Goal: Transaction & Acquisition: Download file/media

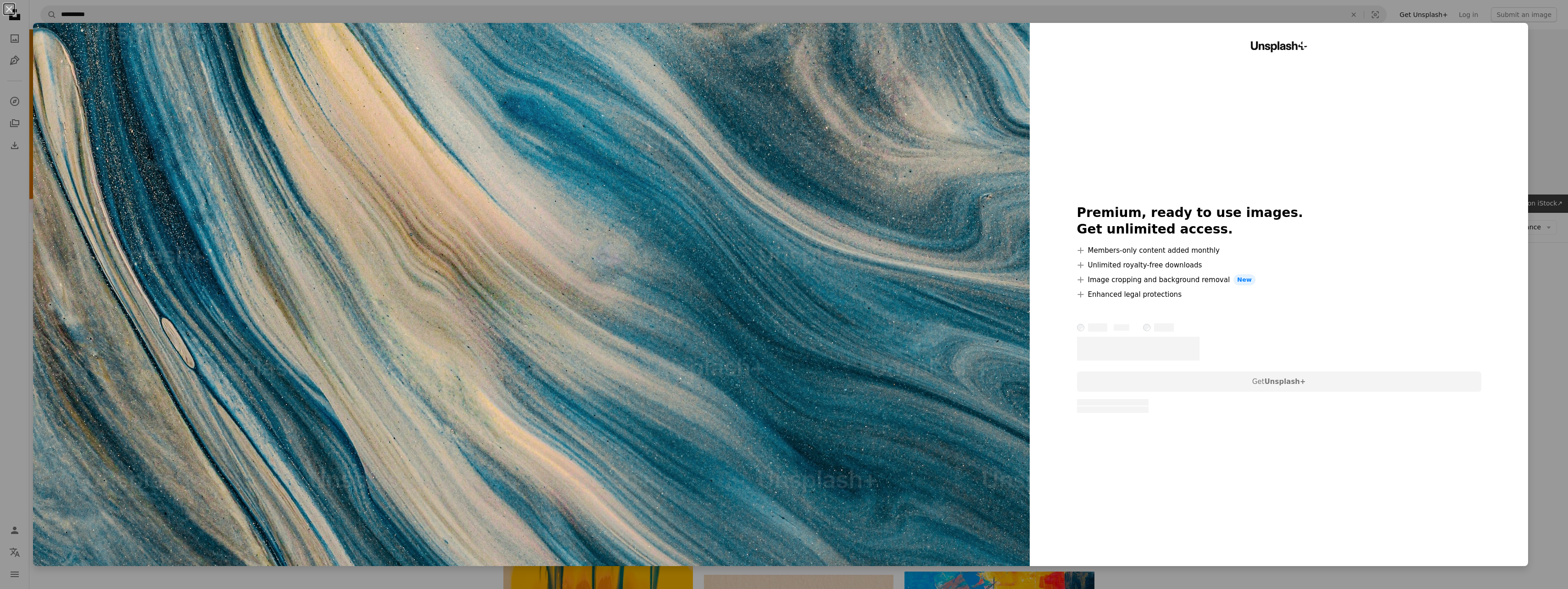
scroll to position [2445, 0]
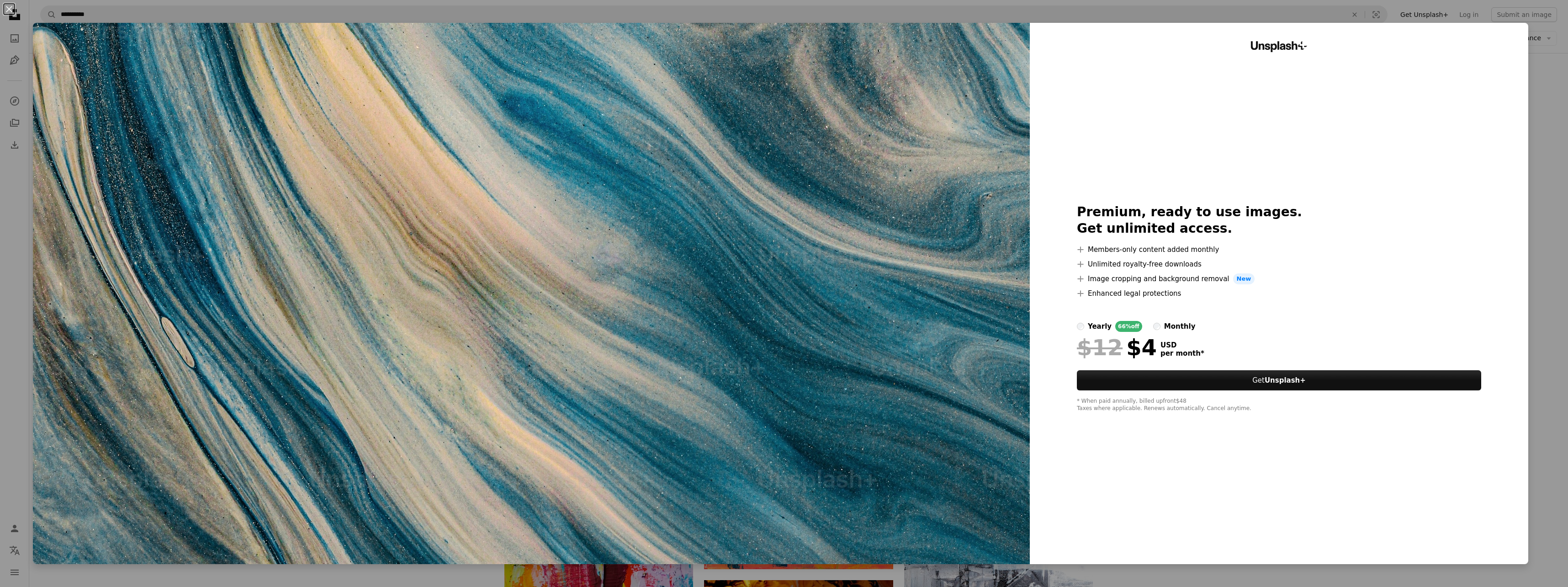
click at [1554, 337] on div "An X shape Unsplash+ Premium, ready to use images. Get unlimited access. A plus…" at bounding box center [784, 294] width 1568 height 587
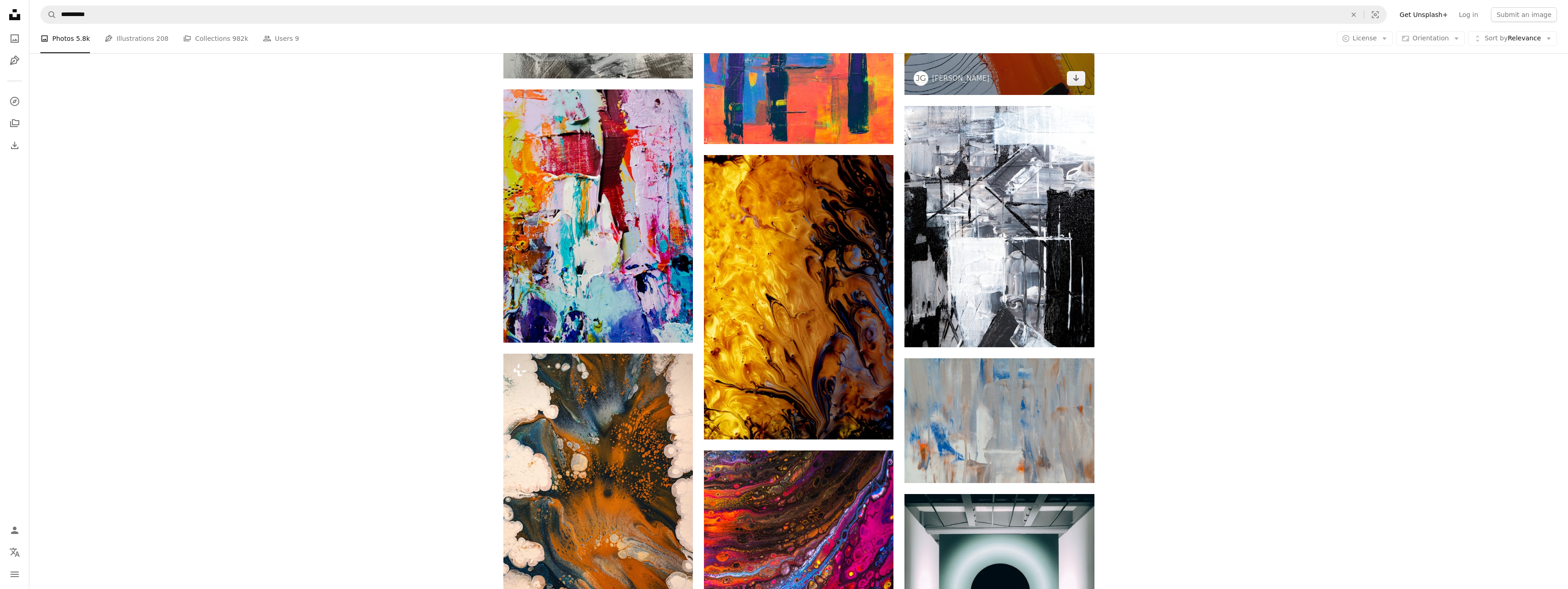
scroll to position [2904, 0]
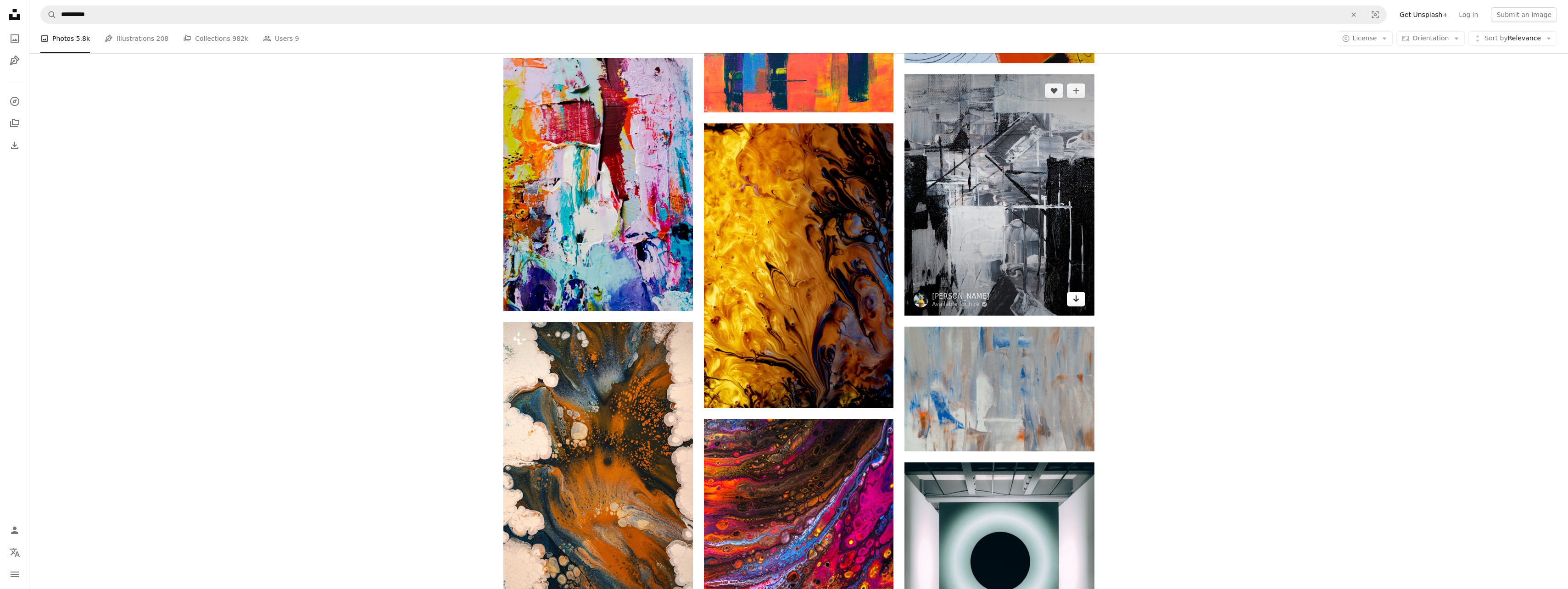
click at [1077, 301] on icon "Arrow pointing down" at bounding box center [1076, 299] width 7 height 11
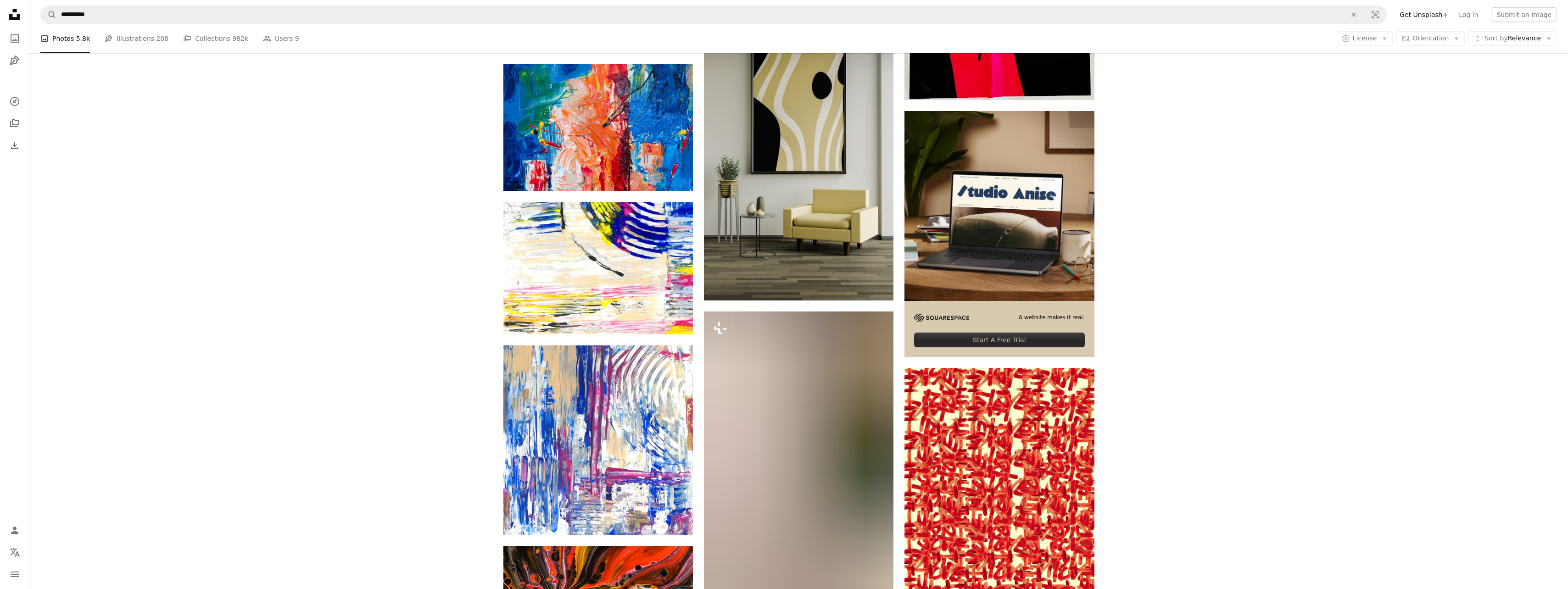
scroll to position [4738, 0]
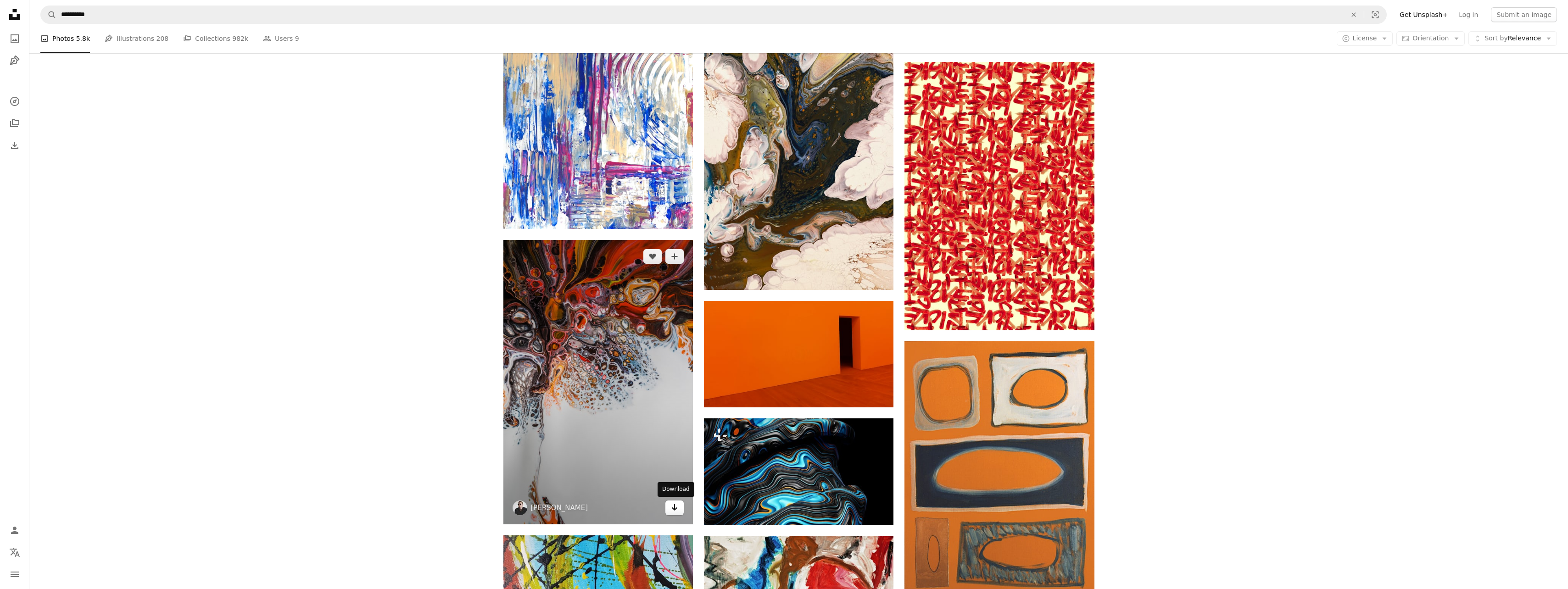
click at [678, 510] on icon "Arrow pointing down" at bounding box center [674, 507] width 7 height 11
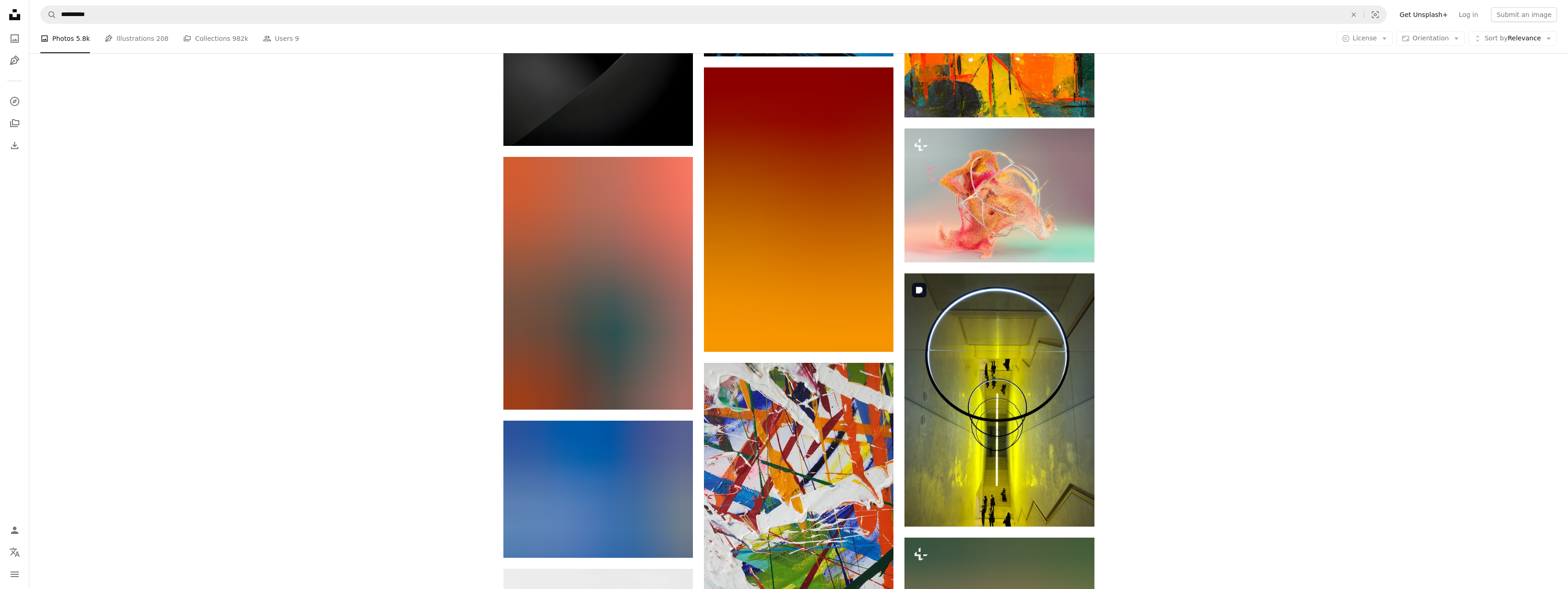
scroll to position [5197, 0]
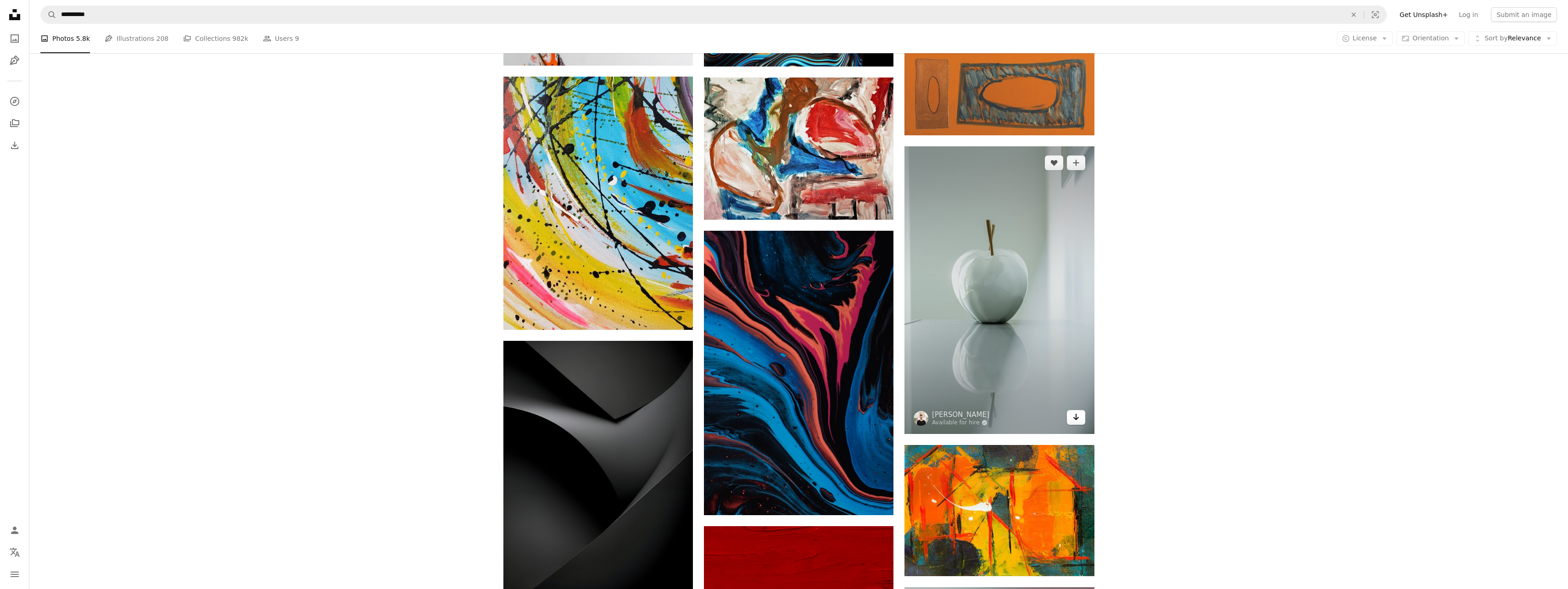
click at [1077, 419] on icon "Arrow pointing down" at bounding box center [1076, 417] width 7 height 11
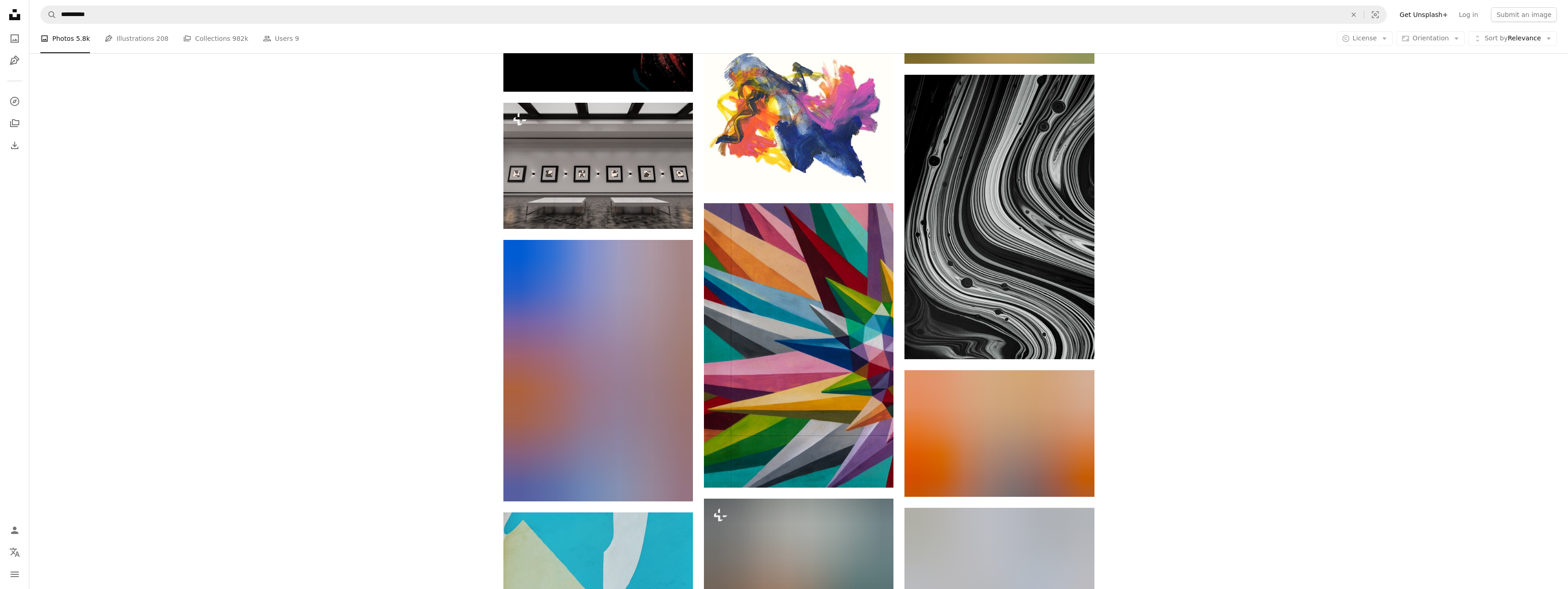
scroll to position [10088, 0]
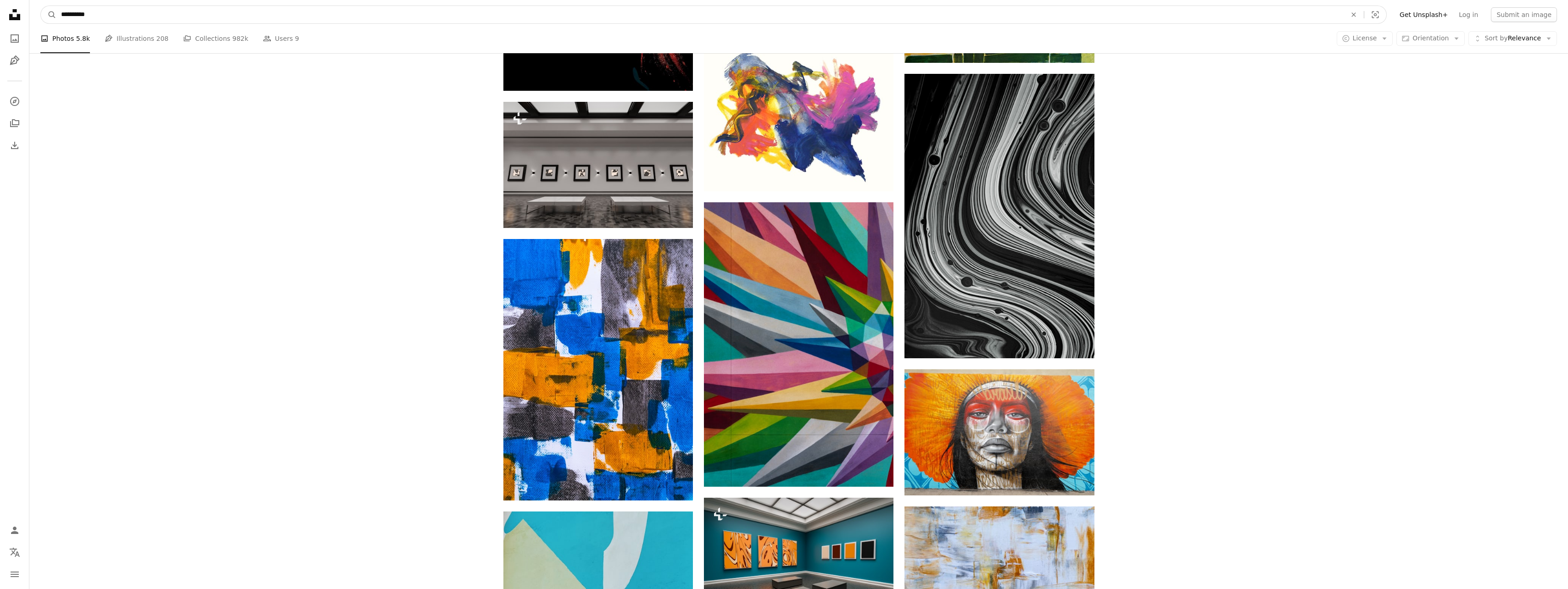
click at [65, 14] on input "**********" at bounding box center [699, 15] width 1287 height 18
type input "**********"
click at [41, 6] on button "A magnifying glass" at bounding box center [49, 15] width 16 height 18
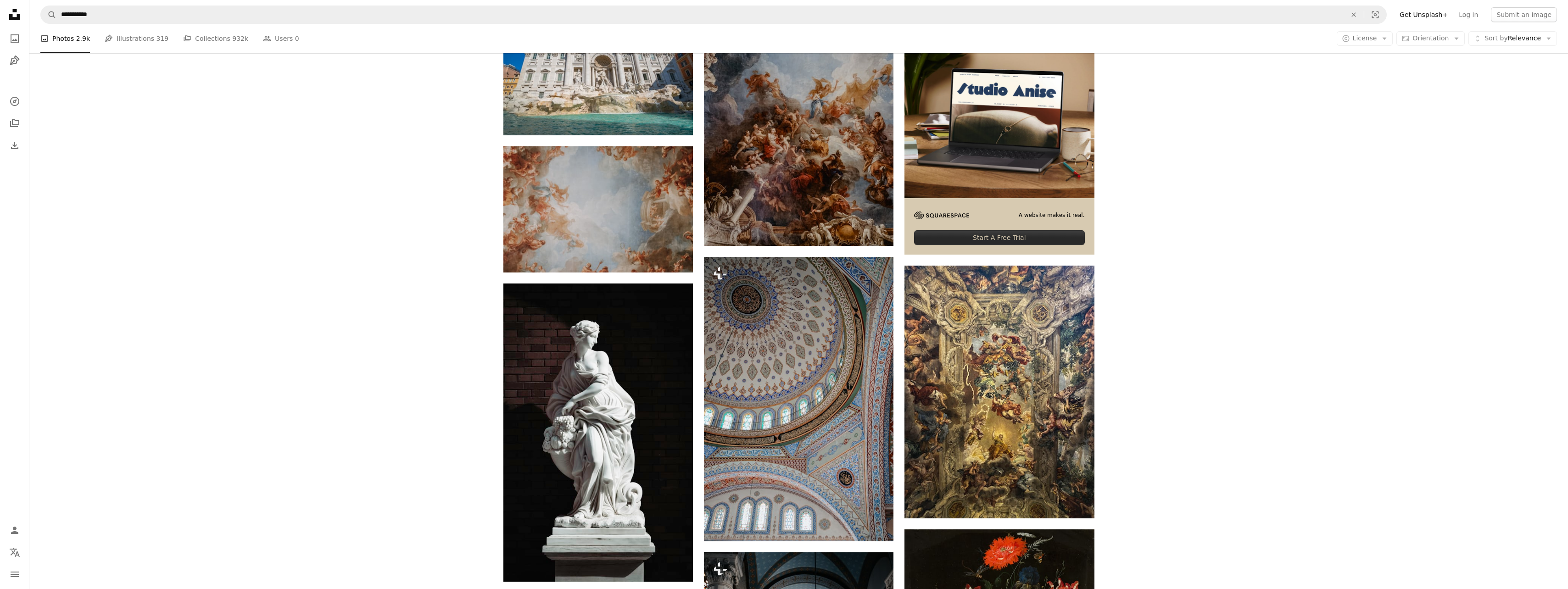
scroll to position [612, 0]
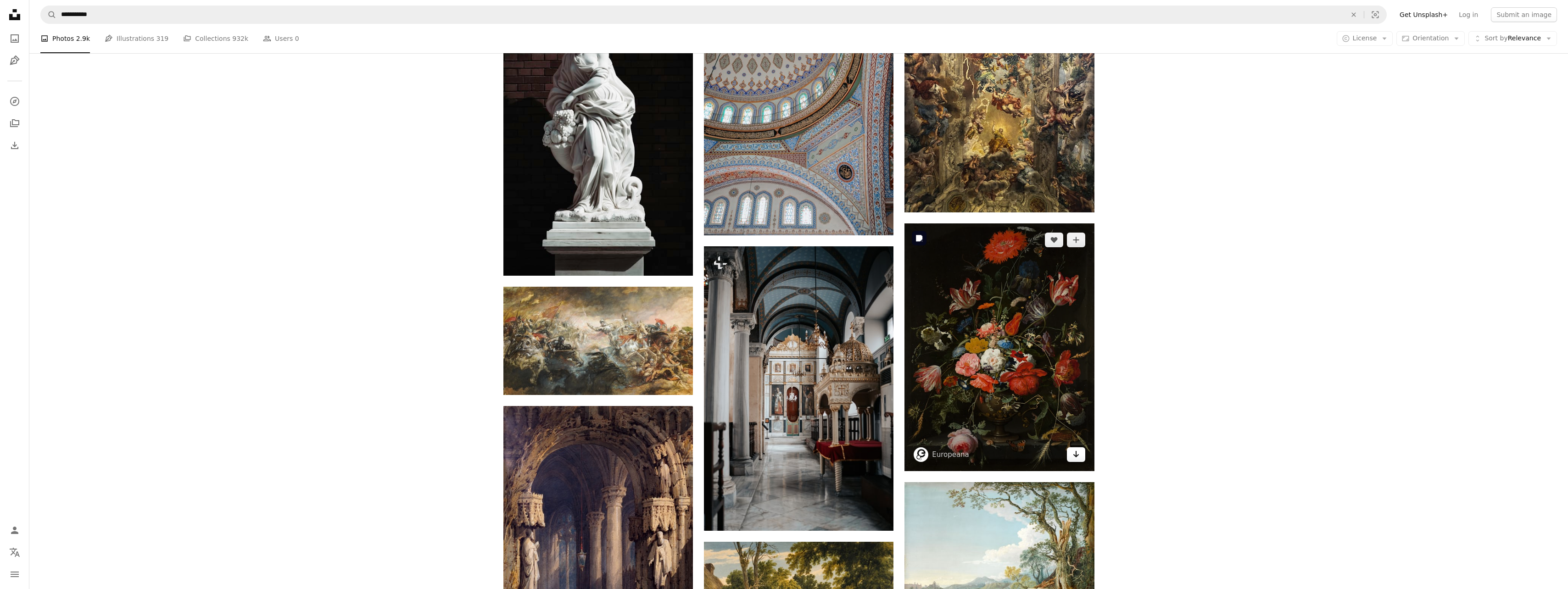
click at [1073, 462] on link "Arrow pointing down" at bounding box center [1076, 455] width 18 height 15
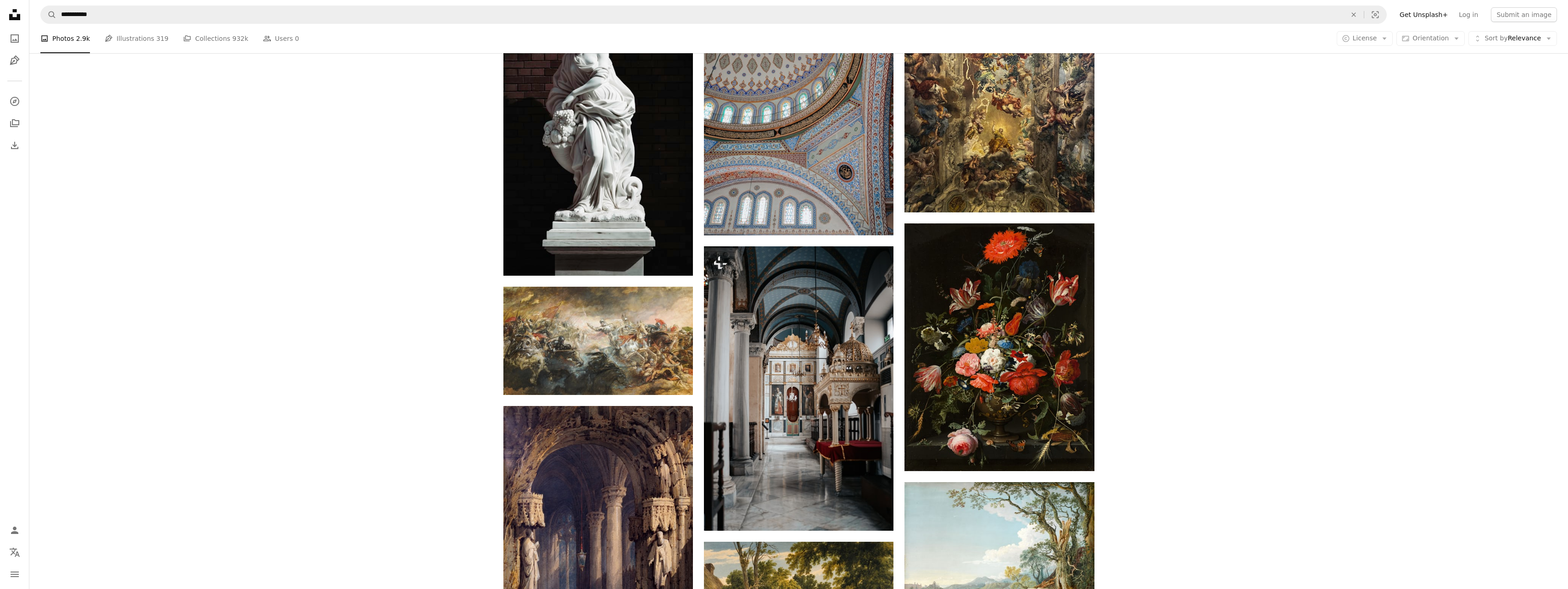
click at [383, 393] on div "Plus sign for Unsplash+ A heart A plus sign Getty Images For Unsplash+ A lock D…" at bounding box center [798, 524] width 1539 height 1642
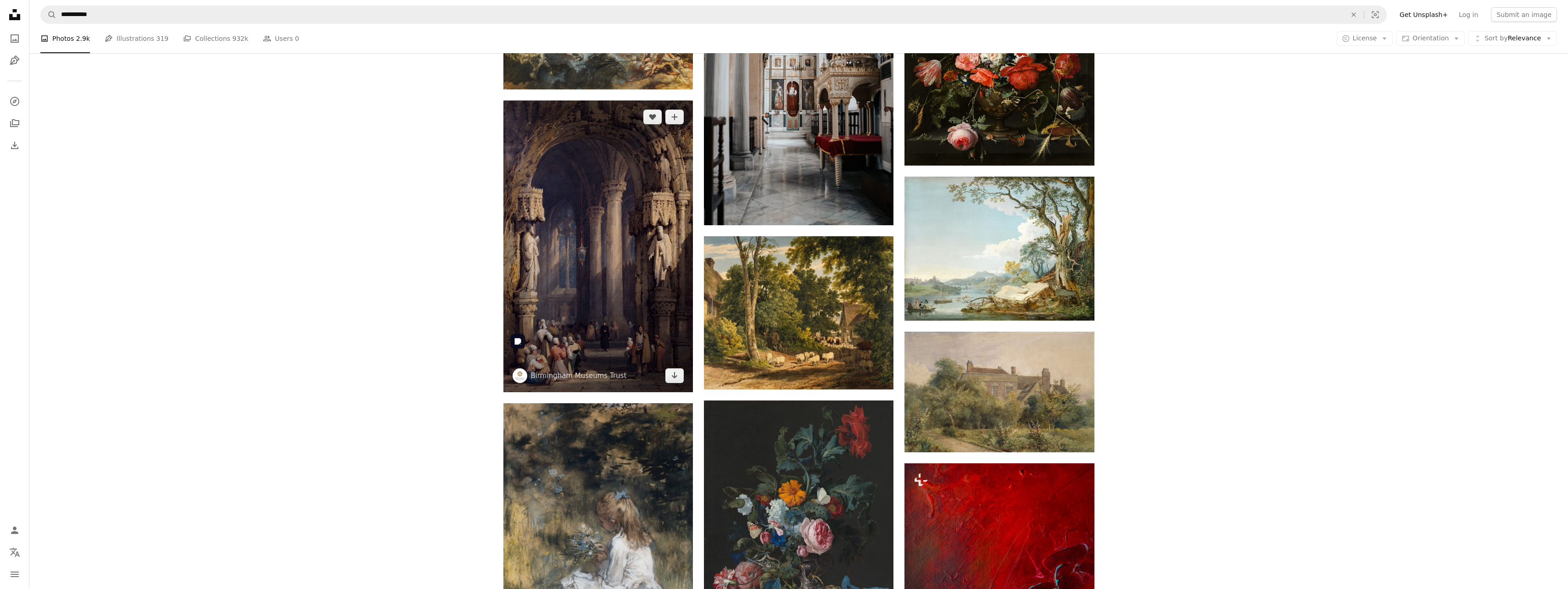
scroll to position [1070, 0]
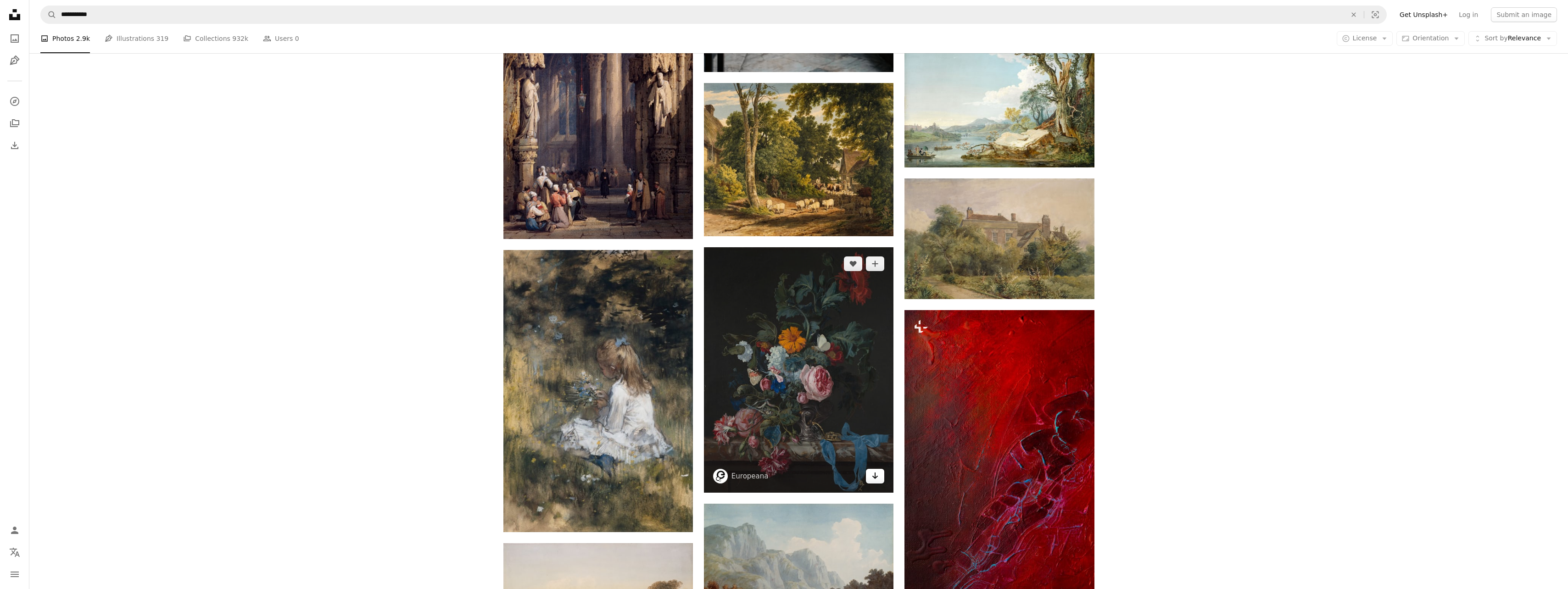
click at [874, 475] on icon "Arrow pointing down" at bounding box center [875, 475] width 7 height 11
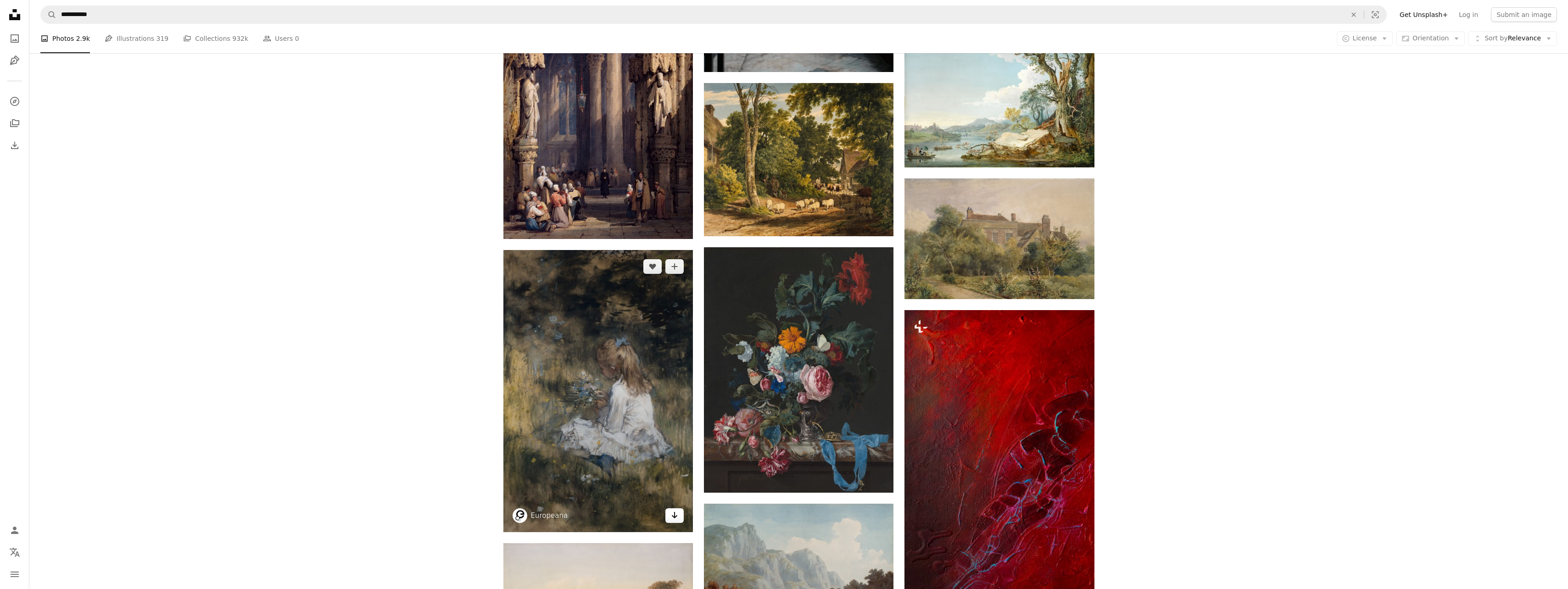
click at [675, 518] on icon "Download" at bounding box center [675, 515] width 6 height 7
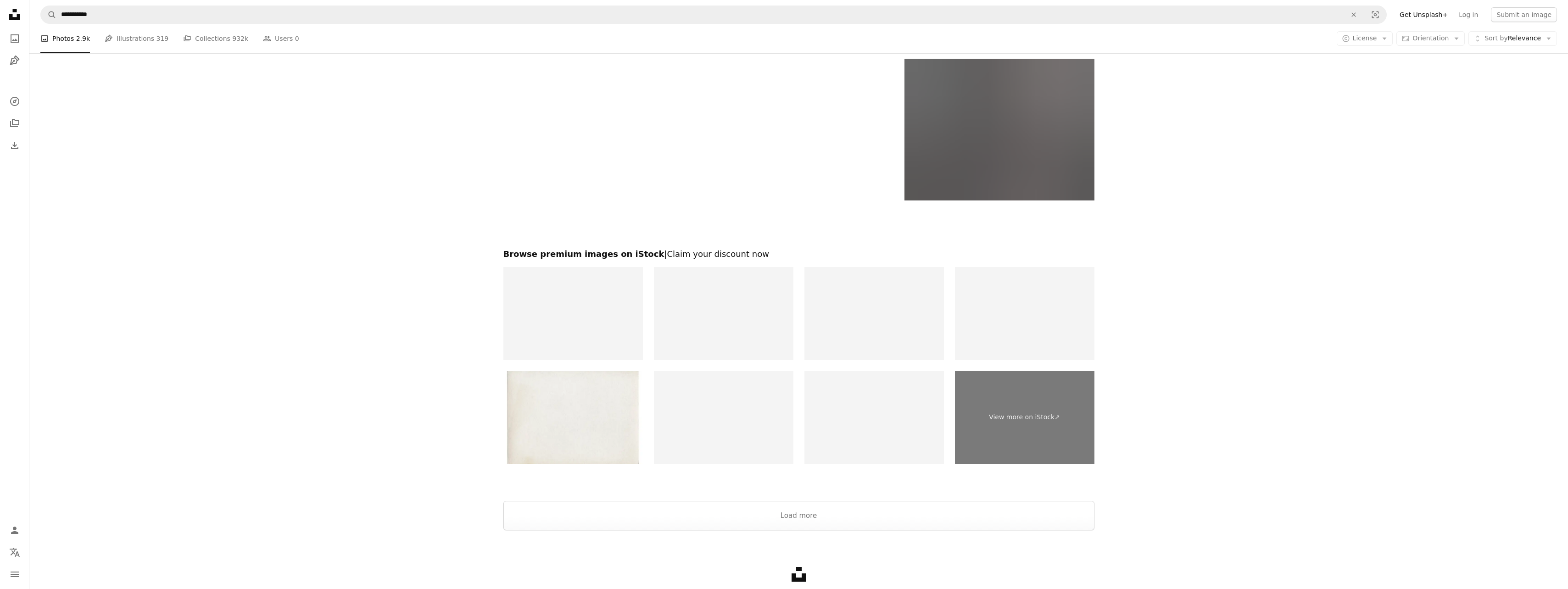
scroll to position [1802, 0]
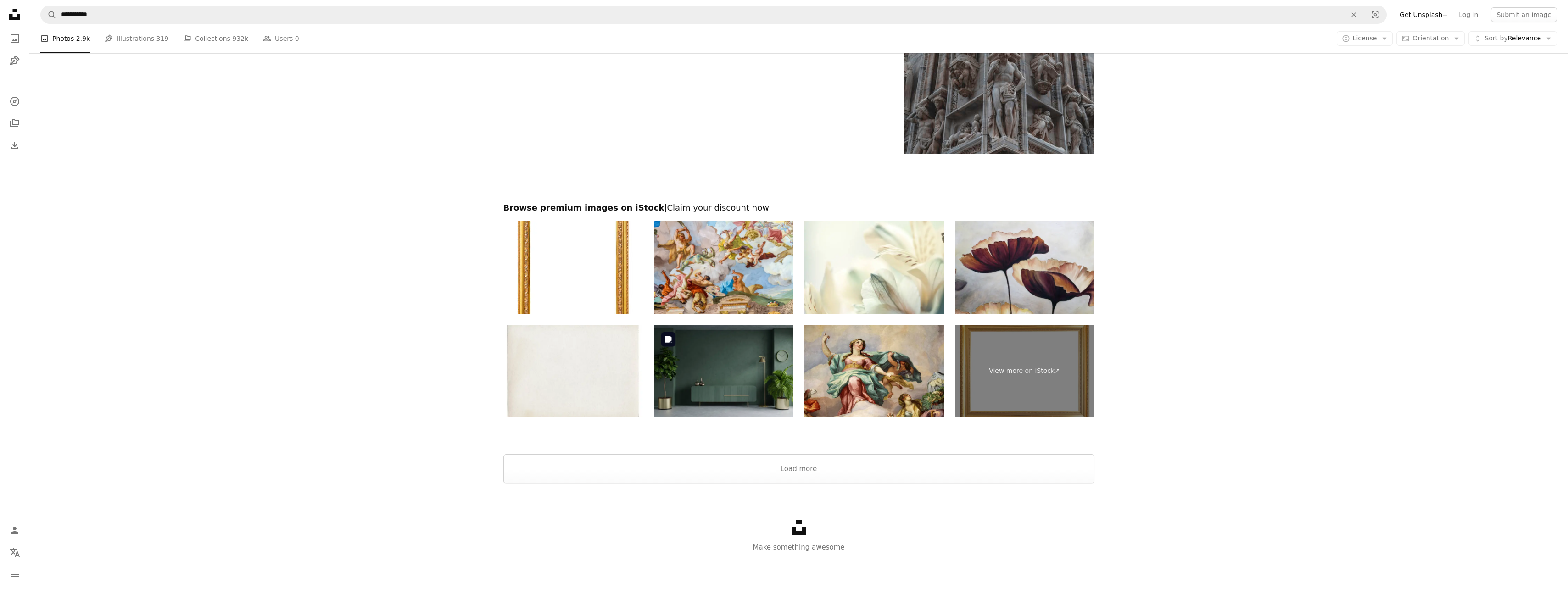
click at [738, 393] on img at bounding box center [724, 371] width 139 height 93
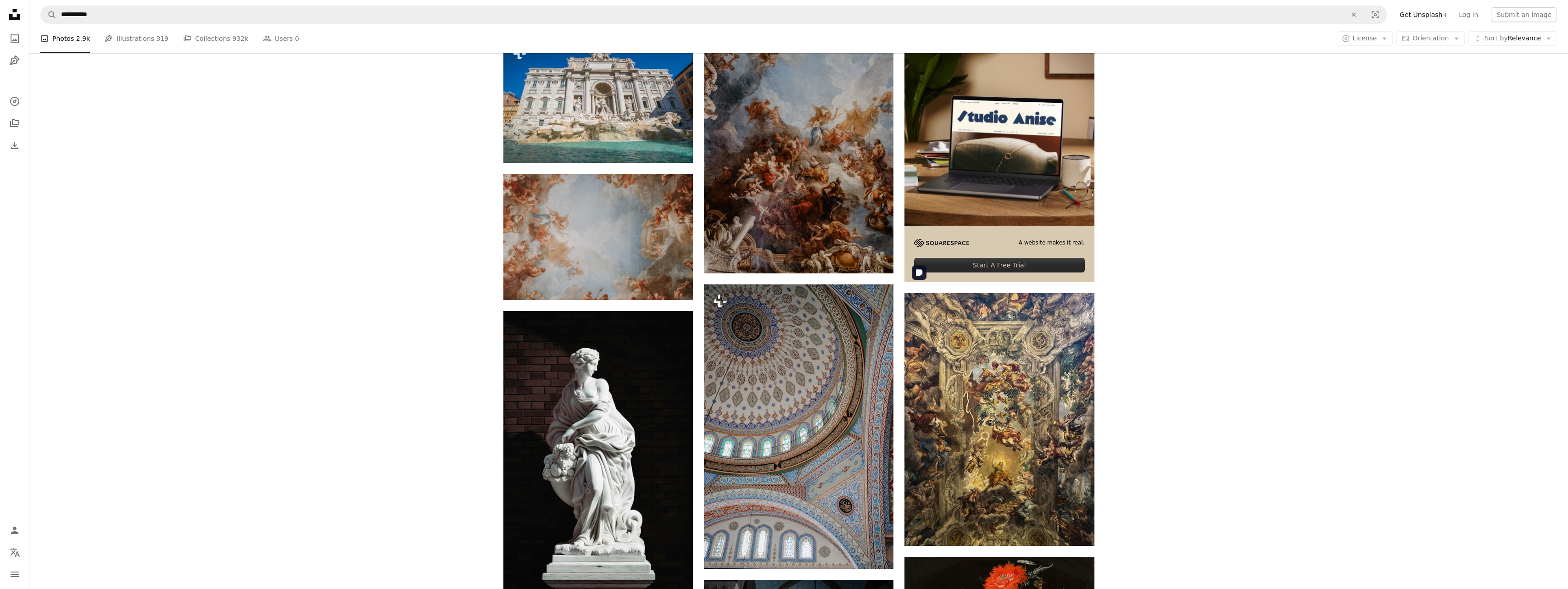
scroll to position [0, 0]
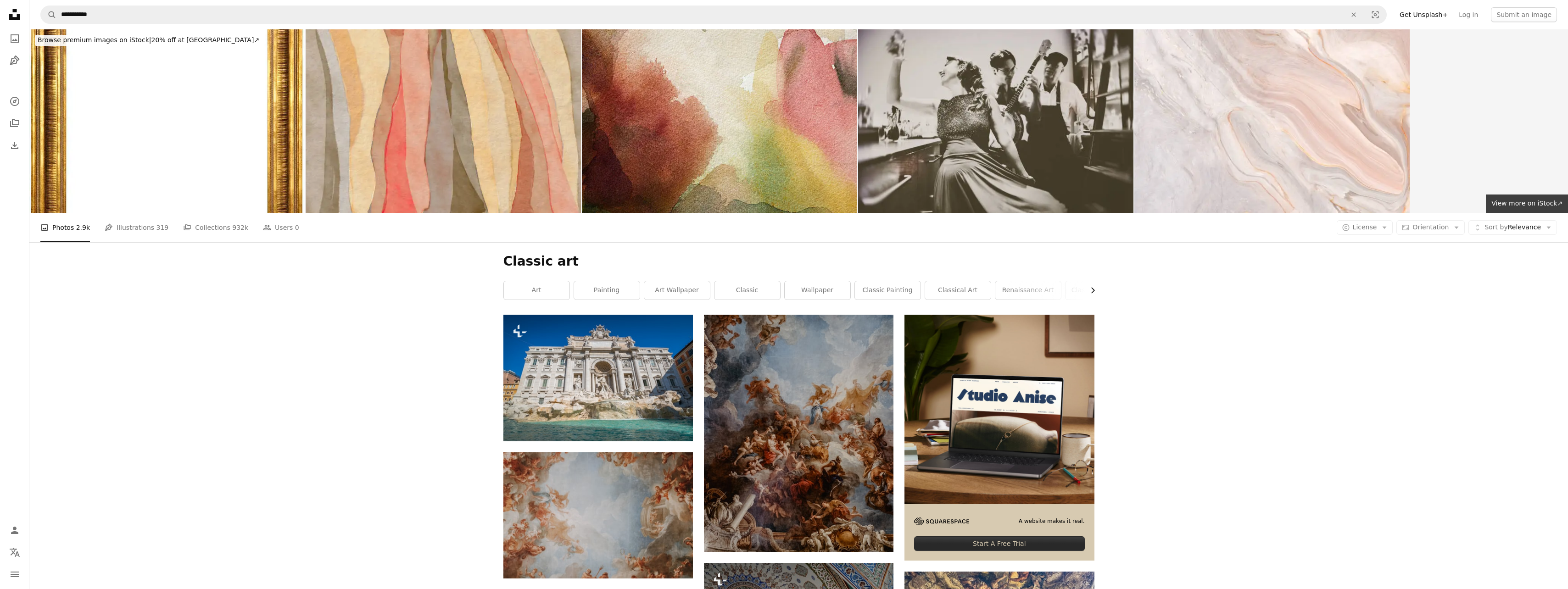
click at [1095, 293] on icon "Chevron right" at bounding box center [1092, 290] width 9 height 9
click at [944, 291] on link "classic paintings" at bounding box center [960, 290] width 65 height 18
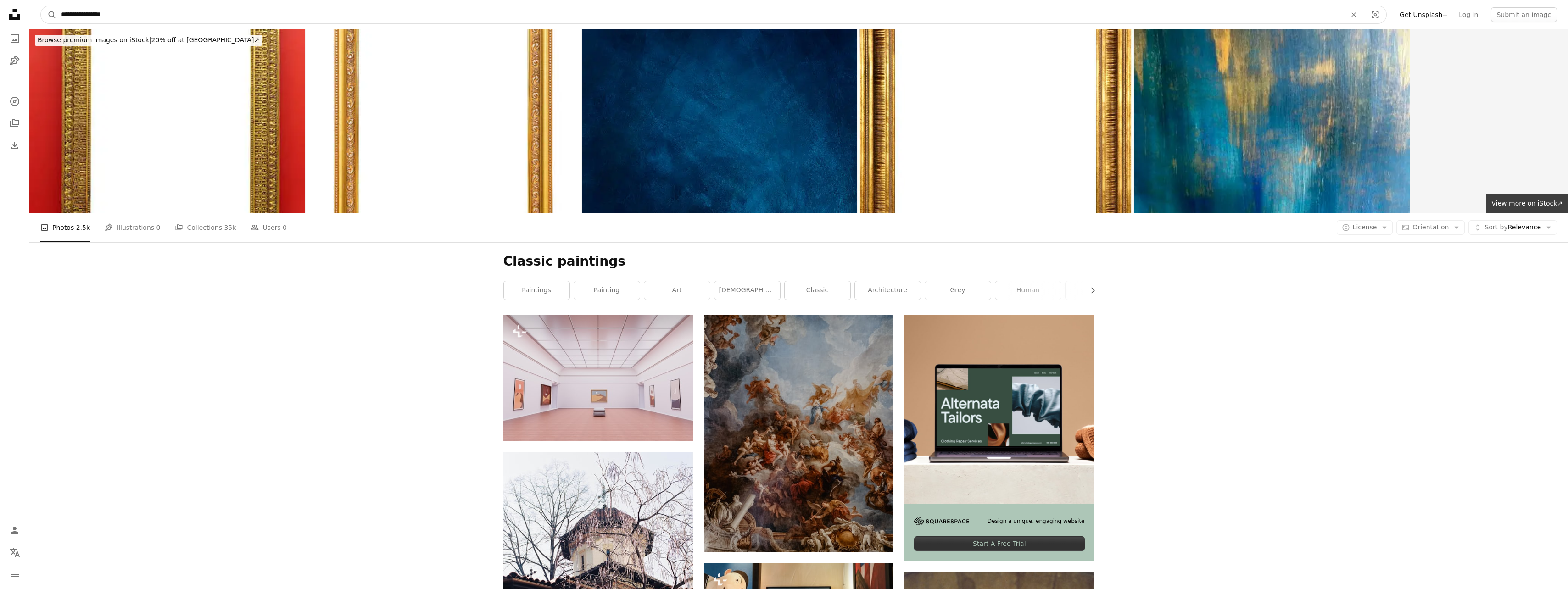
drag, startPoint x: 271, startPoint y: 12, endPoint x: 26, endPoint y: 23, distance: 245.2
type input "**********"
click button "A magnifying glass" at bounding box center [49, 15] width 16 height 18
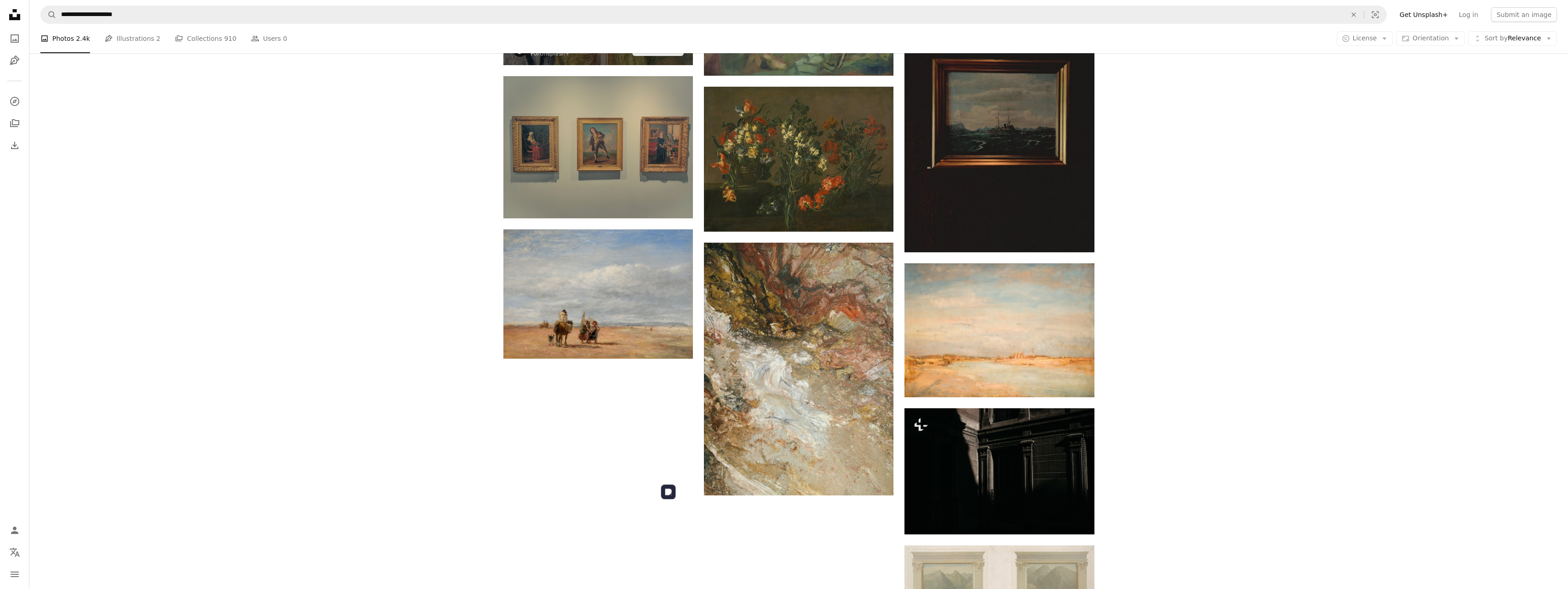
scroll to position [579, 0]
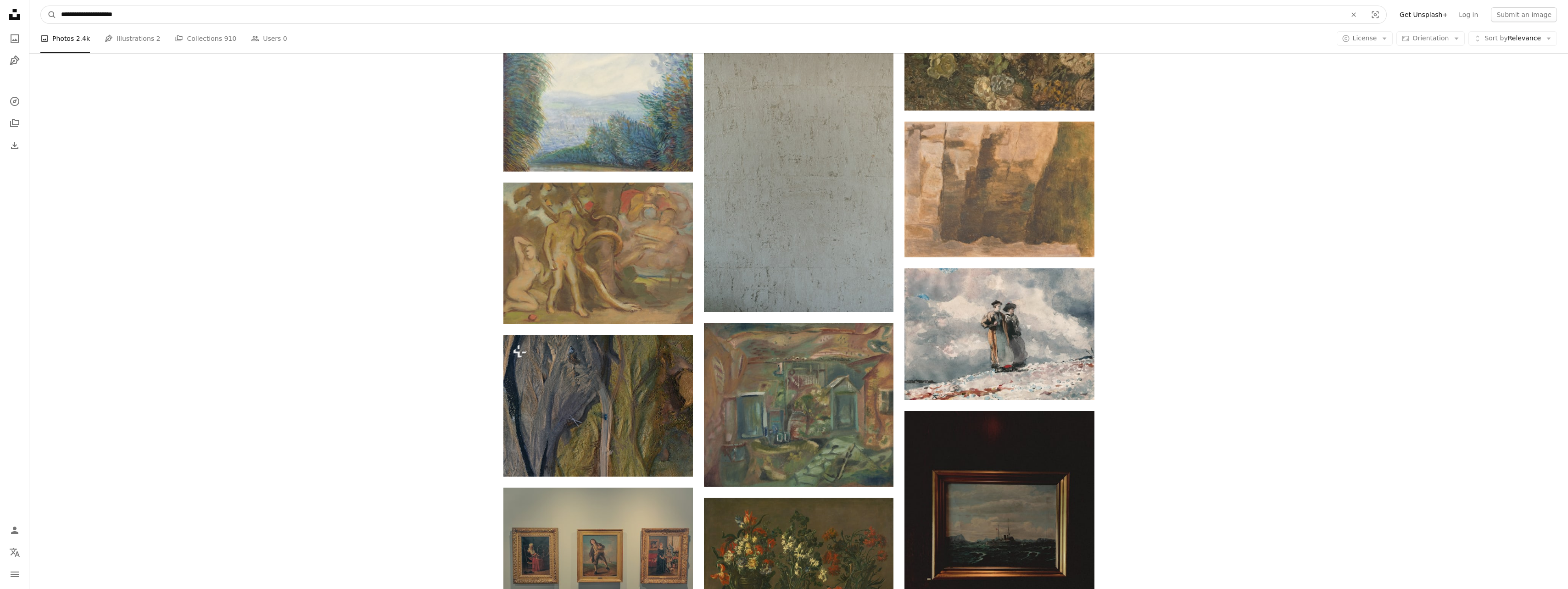
click at [92, 13] on input "**********" at bounding box center [699, 15] width 1287 height 18
type input "**********"
click button "A magnifying glass" at bounding box center [49, 15] width 16 height 18
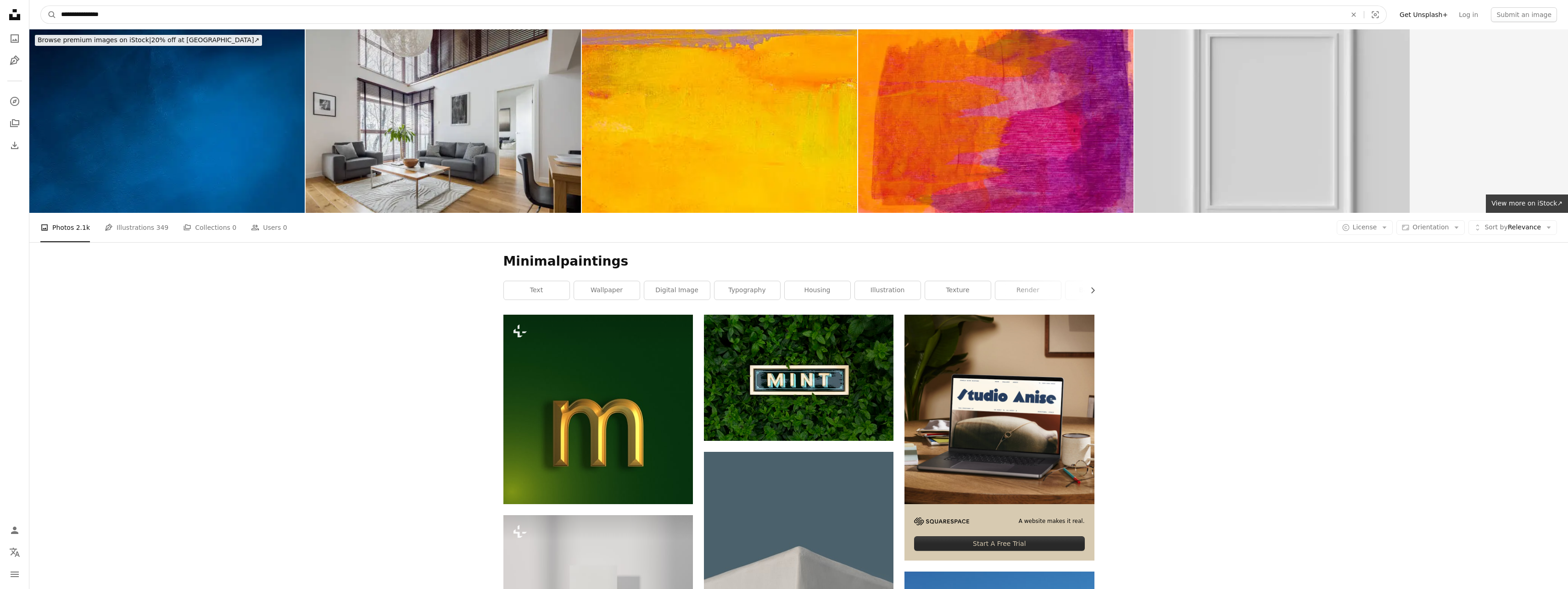
click at [83, 16] on input "**********" at bounding box center [699, 15] width 1287 height 18
type input "**********"
click button "A magnifying glass" at bounding box center [49, 15] width 16 height 18
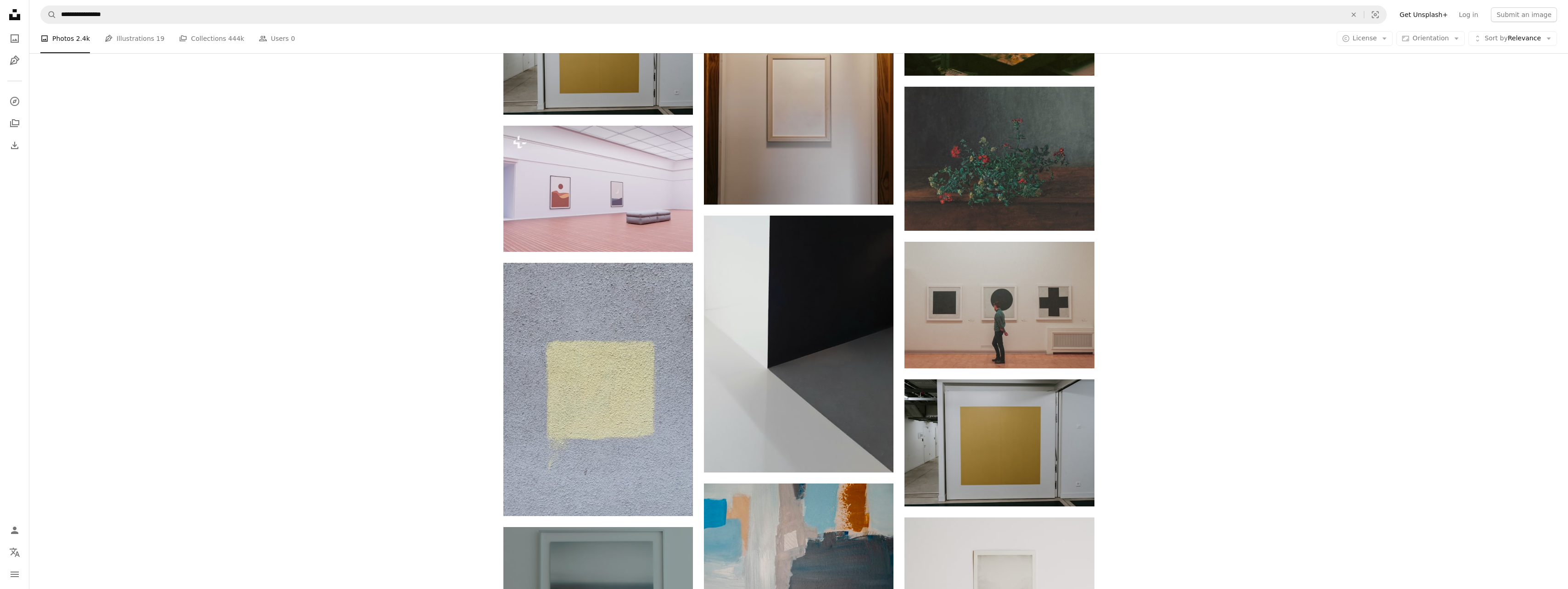
scroll to position [1070, 0]
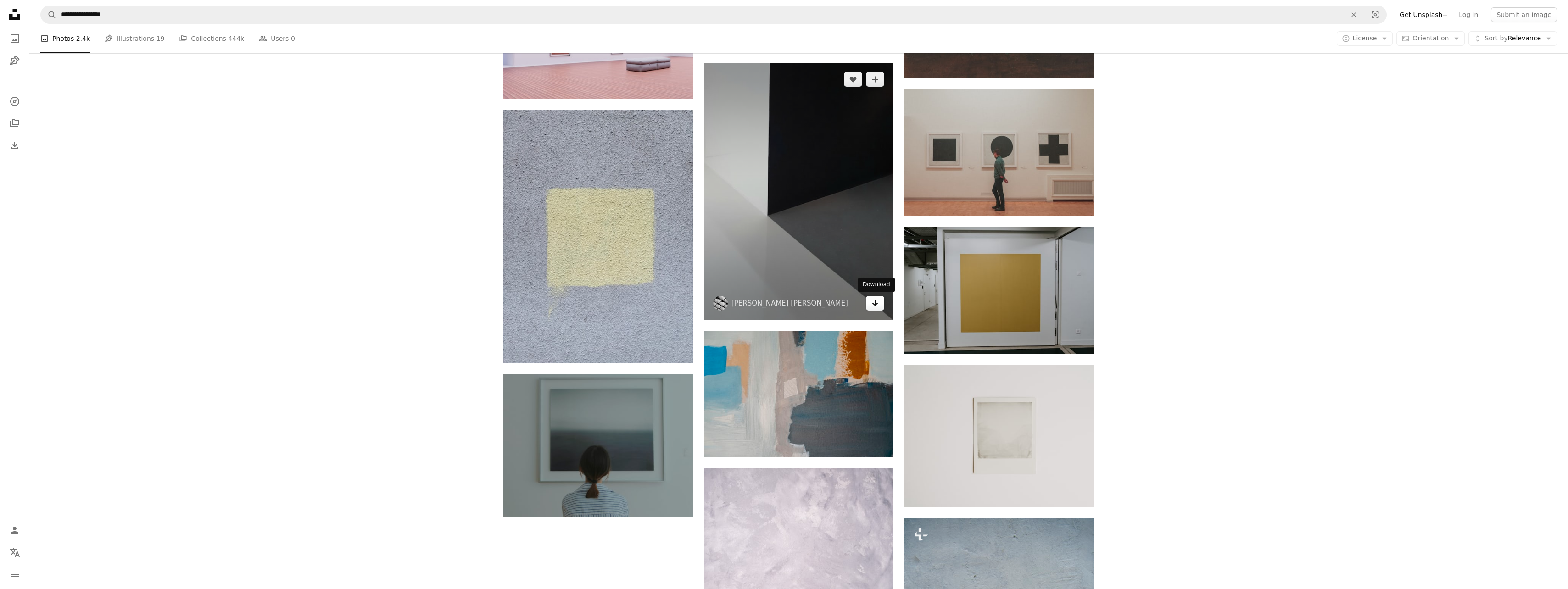
click at [874, 299] on icon "Arrow pointing down" at bounding box center [875, 302] width 7 height 11
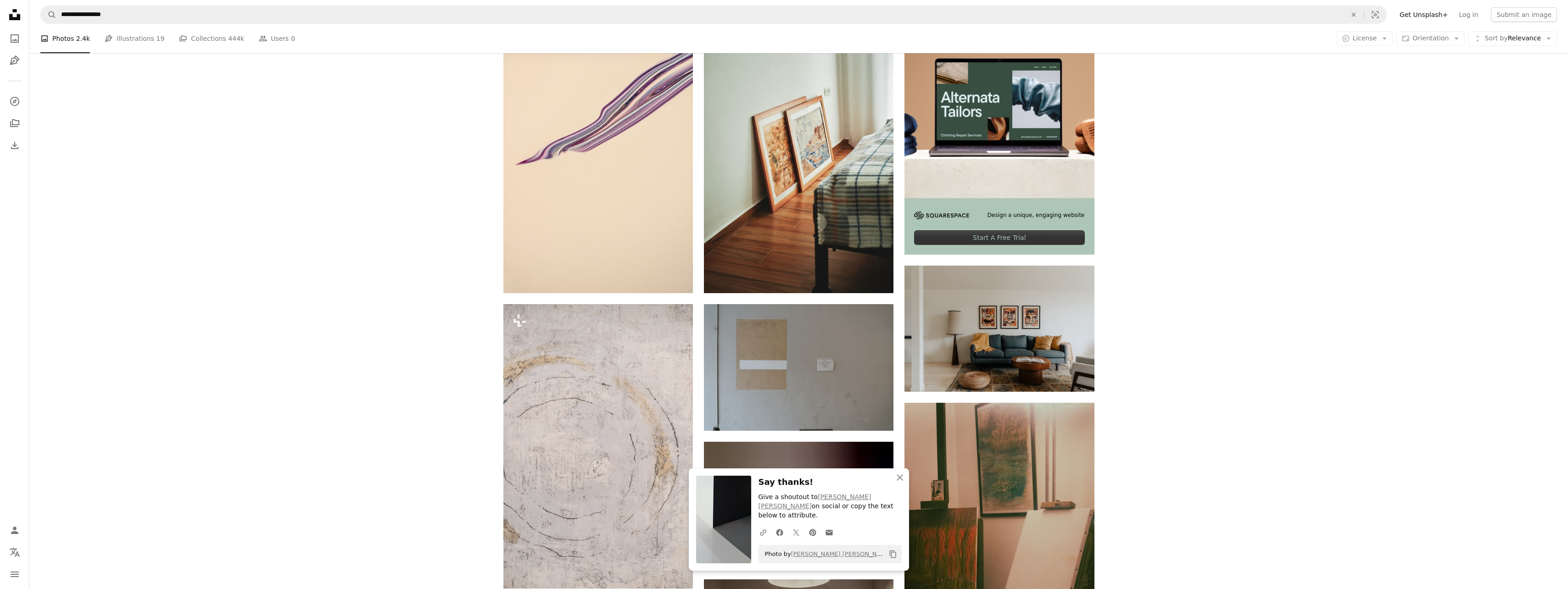
scroll to position [0, 0]
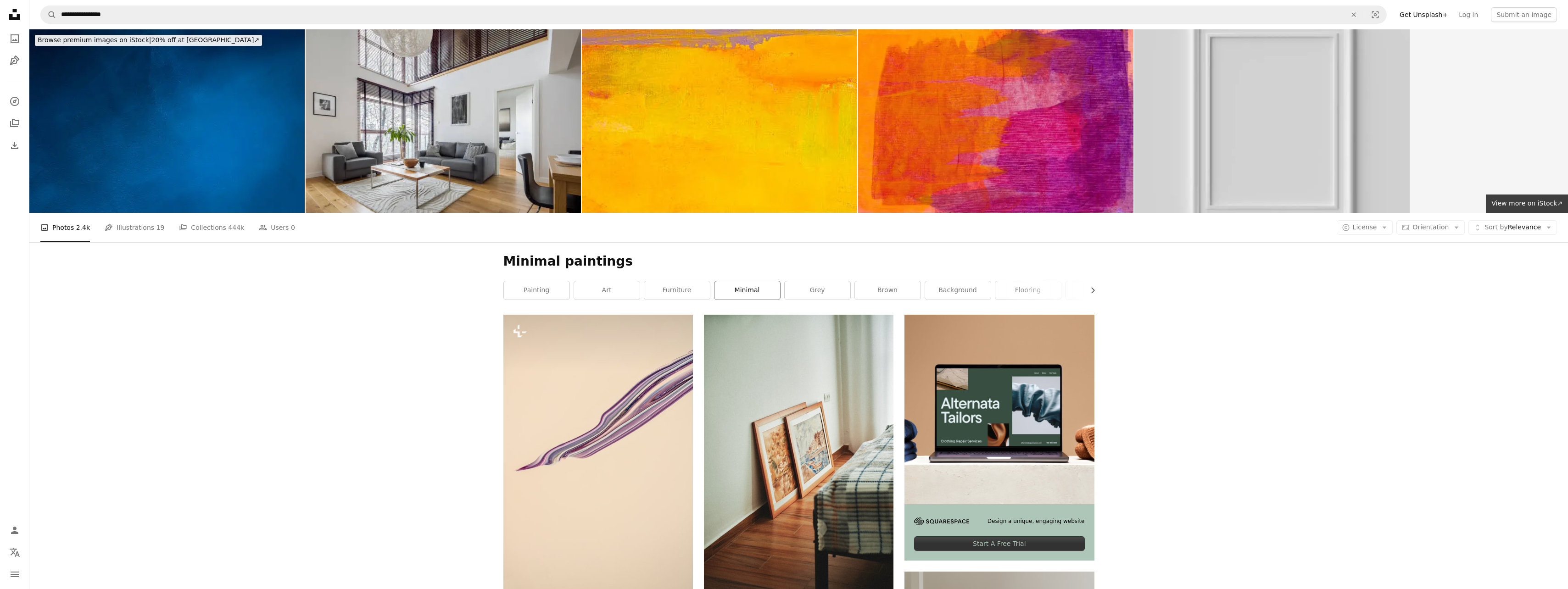
click at [749, 289] on link "minimal" at bounding box center [747, 290] width 65 height 18
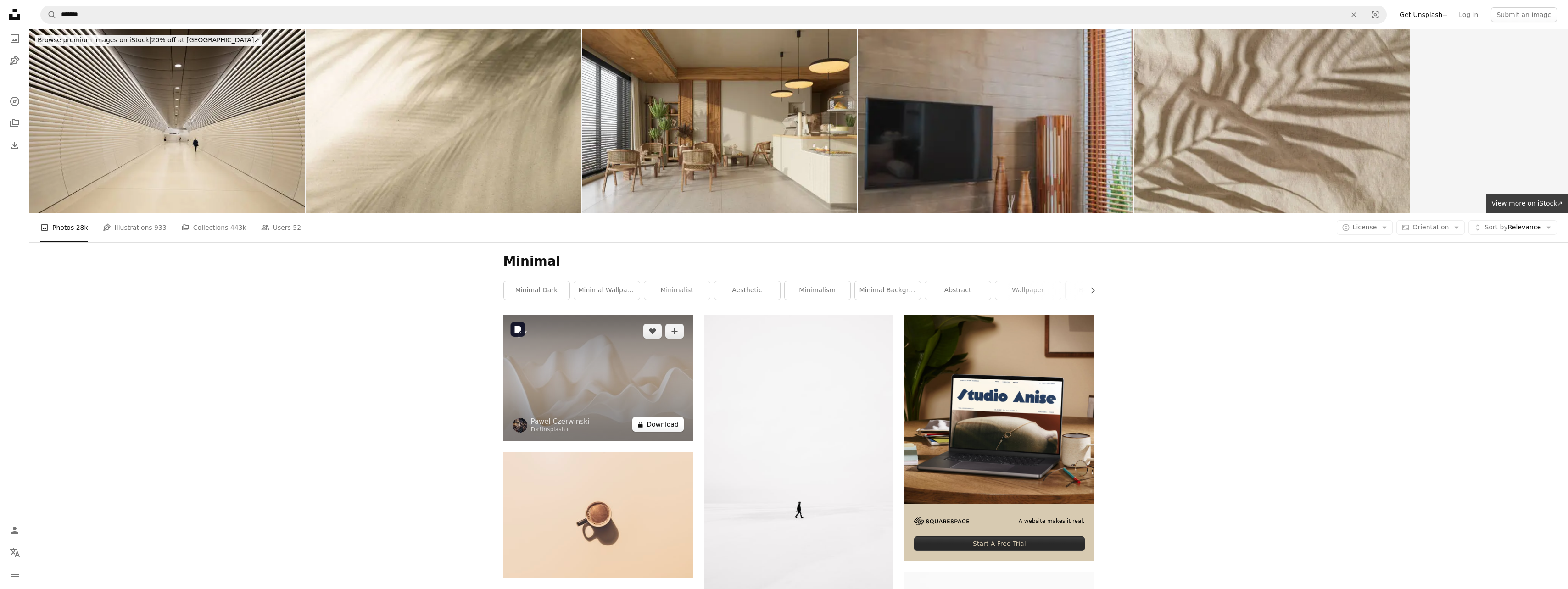
click at [654, 422] on button "A lock Download" at bounding box center [658, 424] width 51 height 15
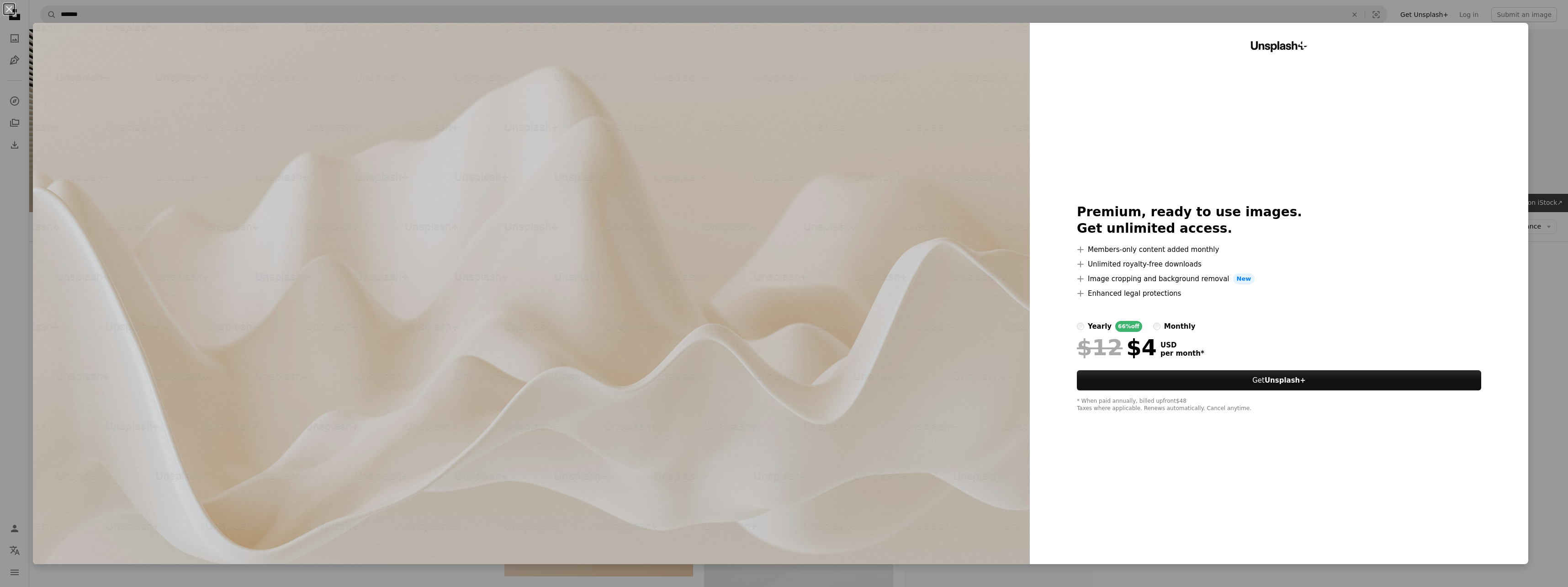
click at [1528, 465] on div "An X shape Unsplash+ Premium, ready to use images. Get unlimited access. A plus…" at bounding box center [784, 294] width 1568 height 587
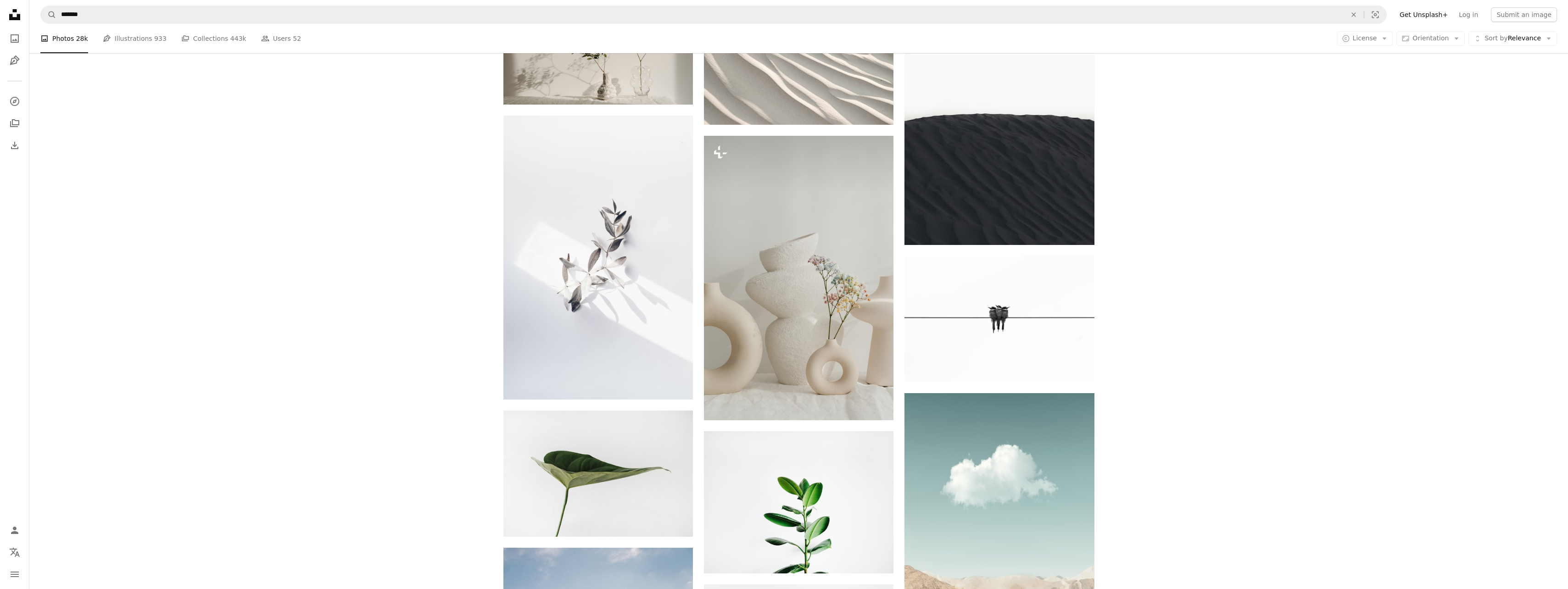
scroll to position [764, 0]
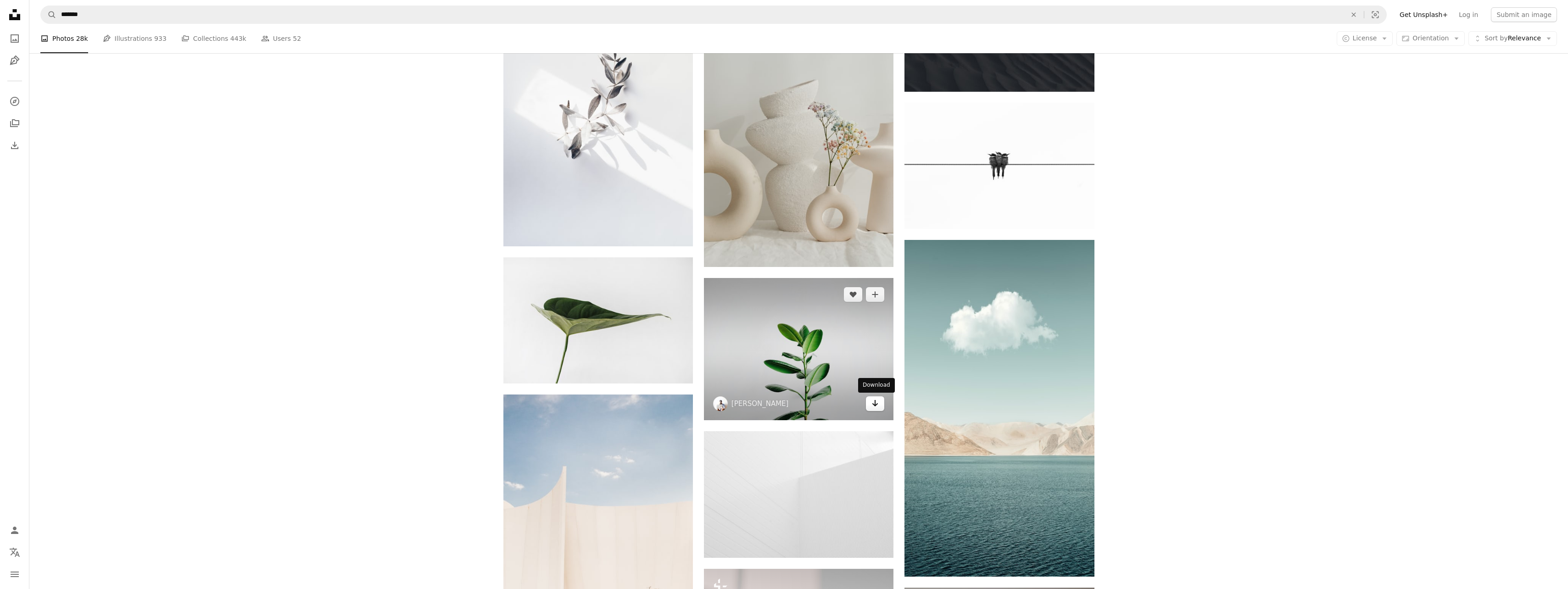
click at [878, 406] on icon "Arrow pointing down" at bounding box center [875, 403] width 7 height 11
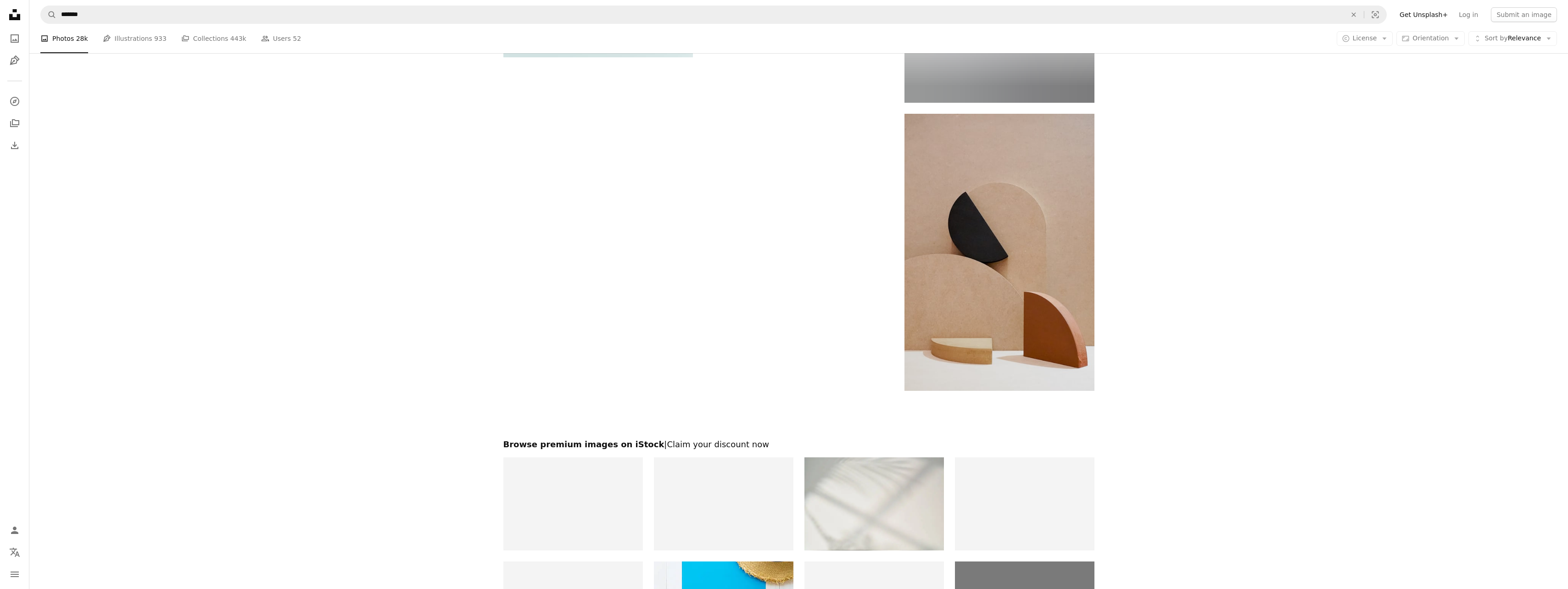
scroll to position [1376, 0]
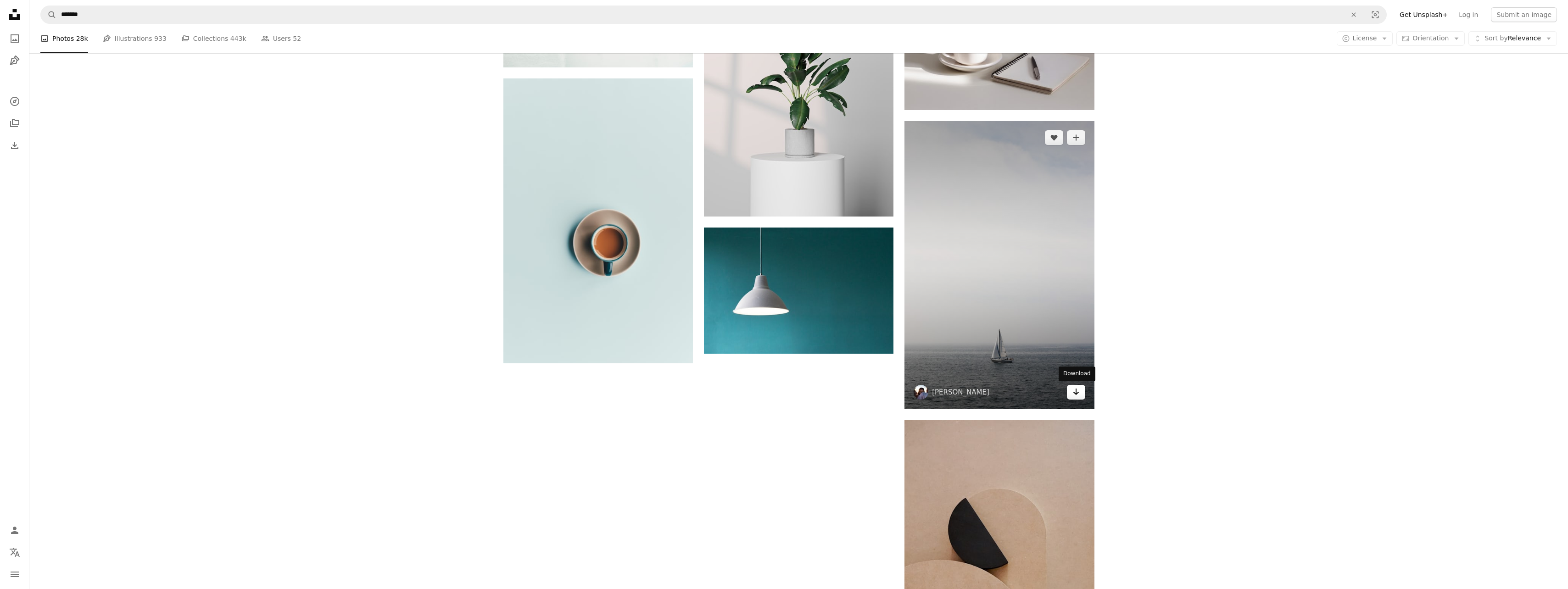
click at [1077, 390] on icon "Arrow pointing down" at bounding box center [1076, 392] width 7 height 11
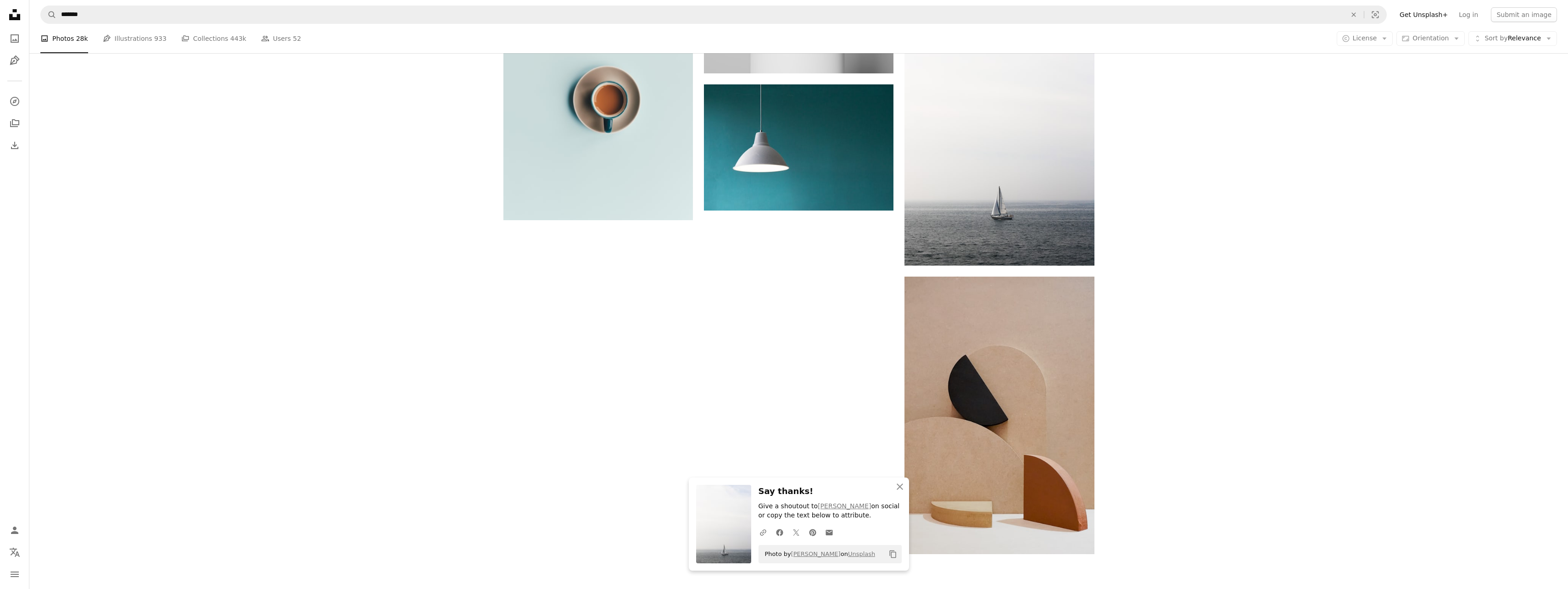
scroll to position [1834, 0]
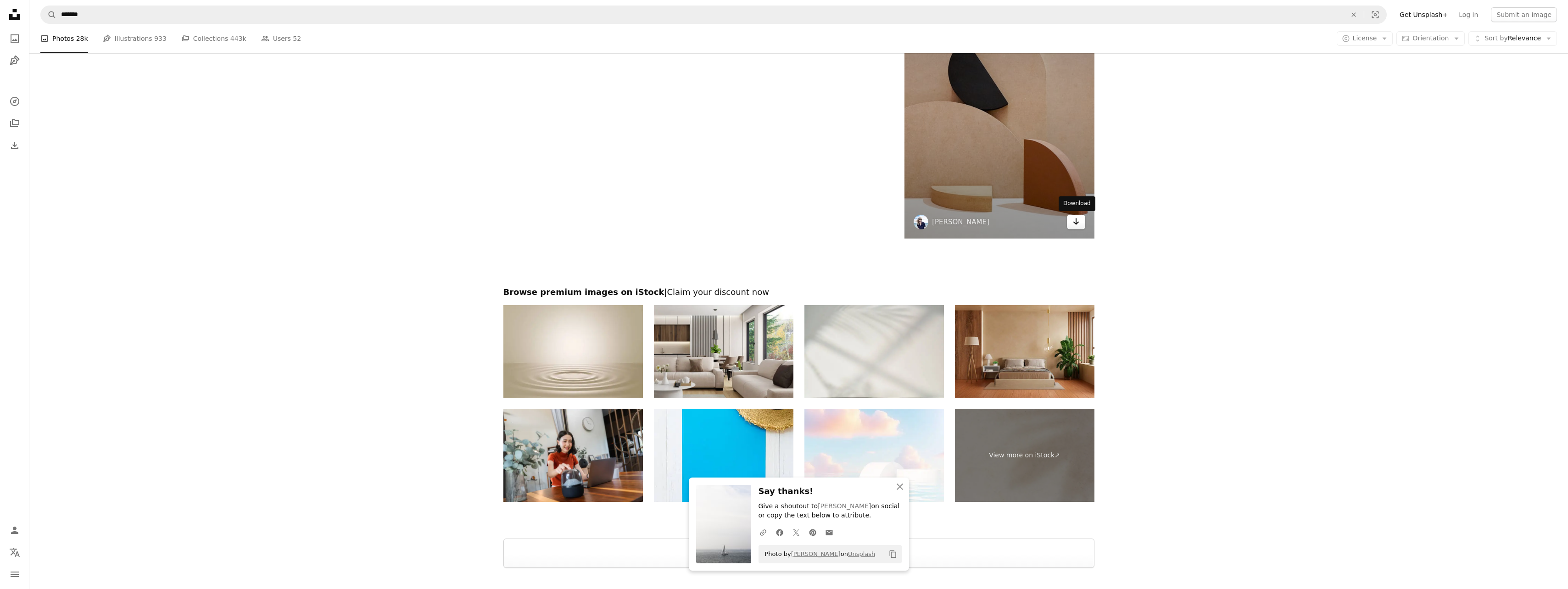
click at [1072, 220] on icon "Arrow pointing down" at bounding box center [1076, 222] width 7 height 11
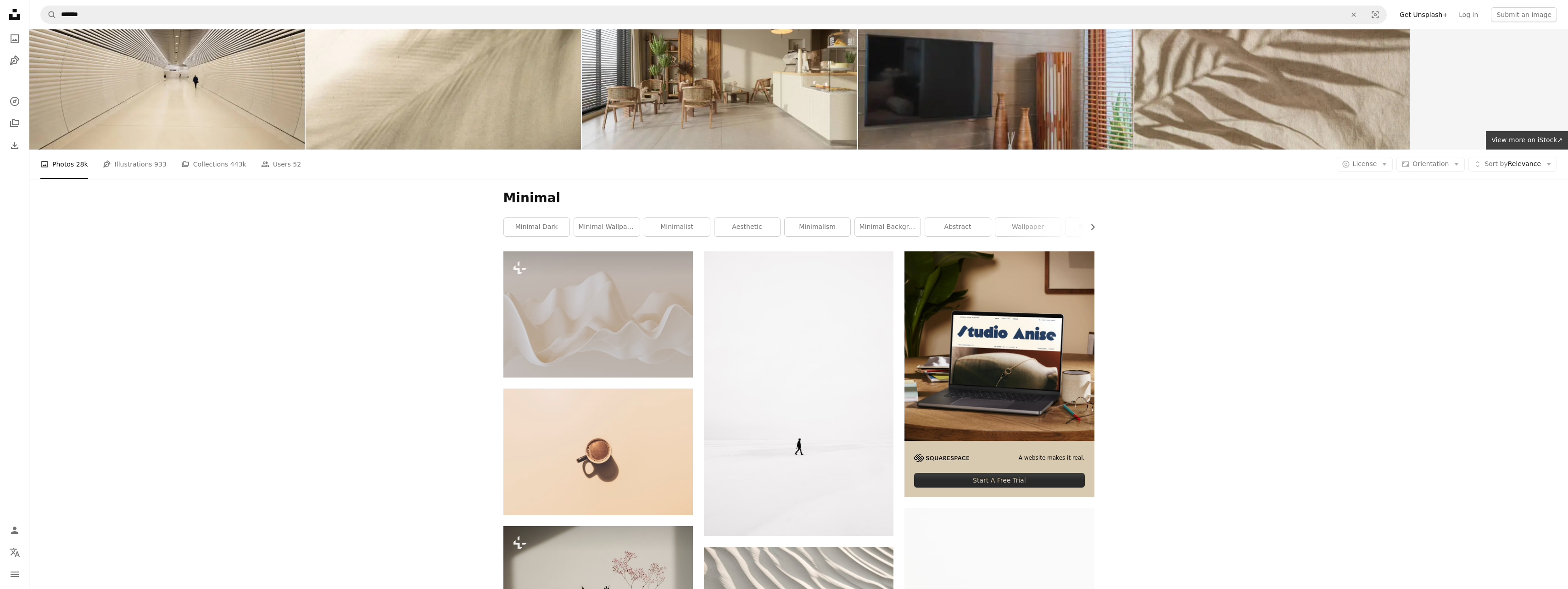
scroll to position [0, 0]
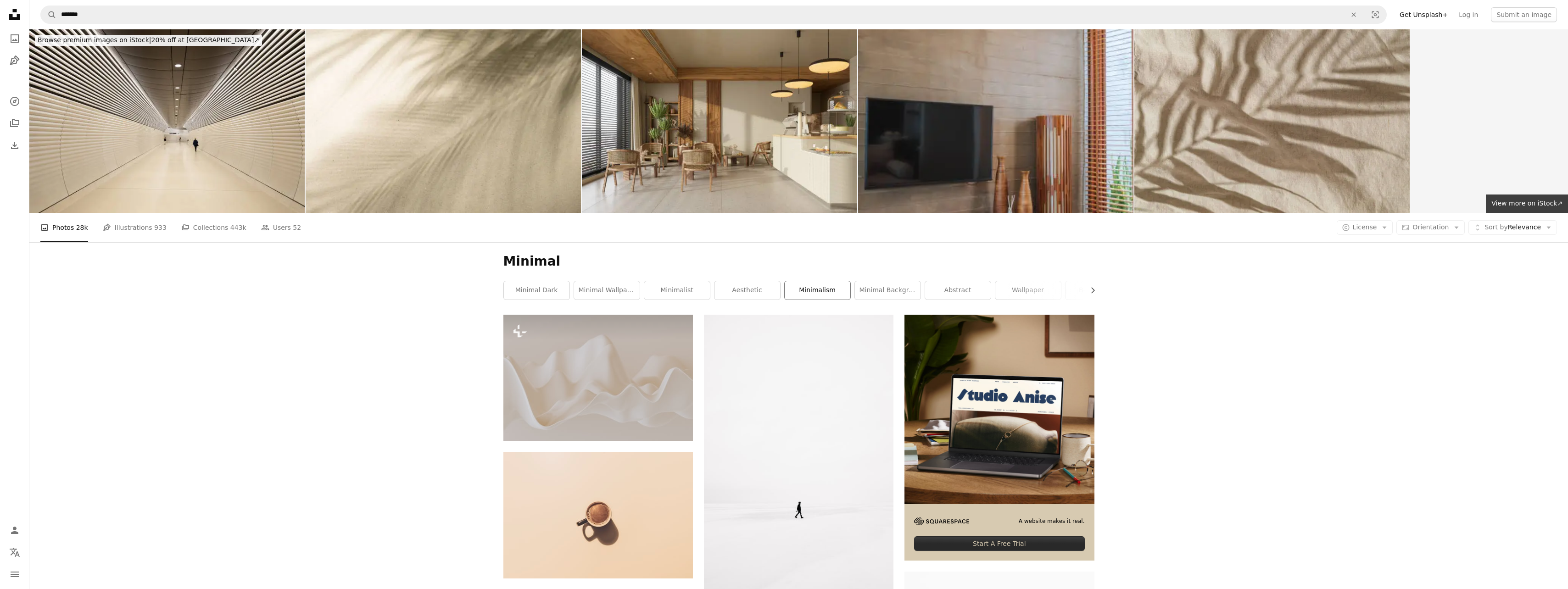
click at [830, 292] on link "minimalism" at bounding box center [817, 290] width 65 height 18
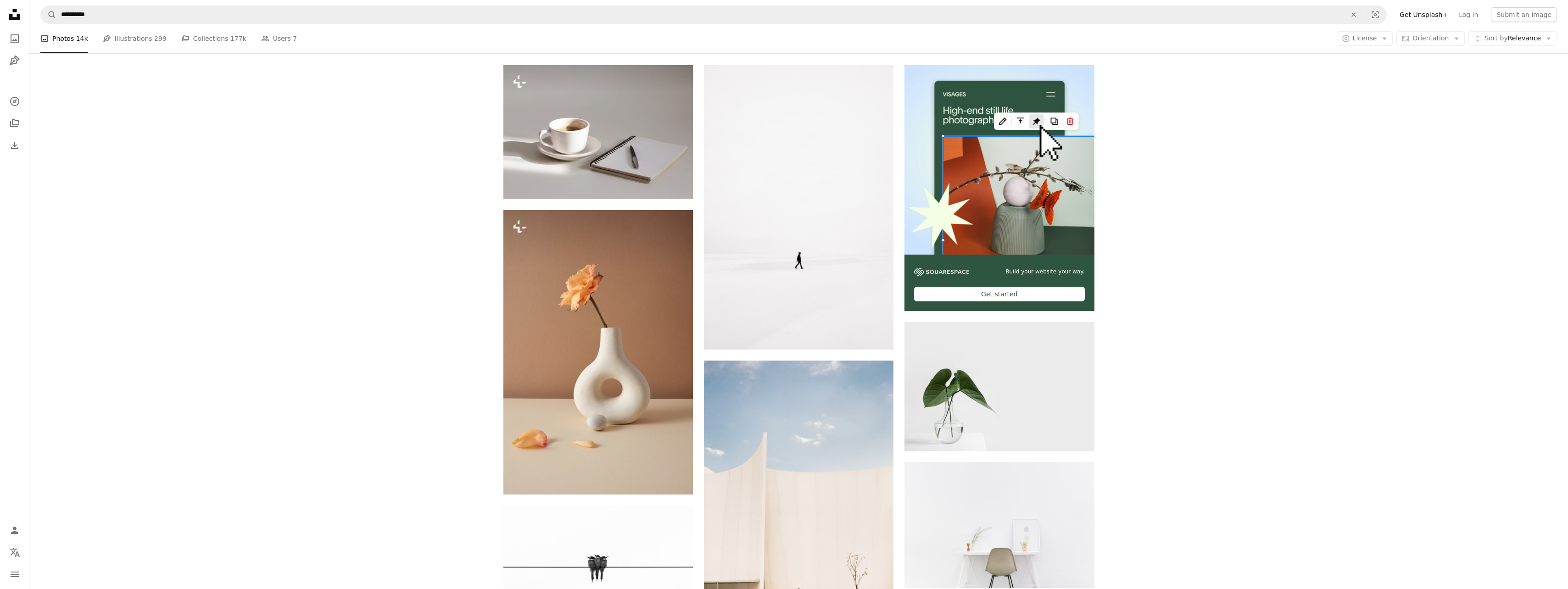
scroll to position [306, 0]
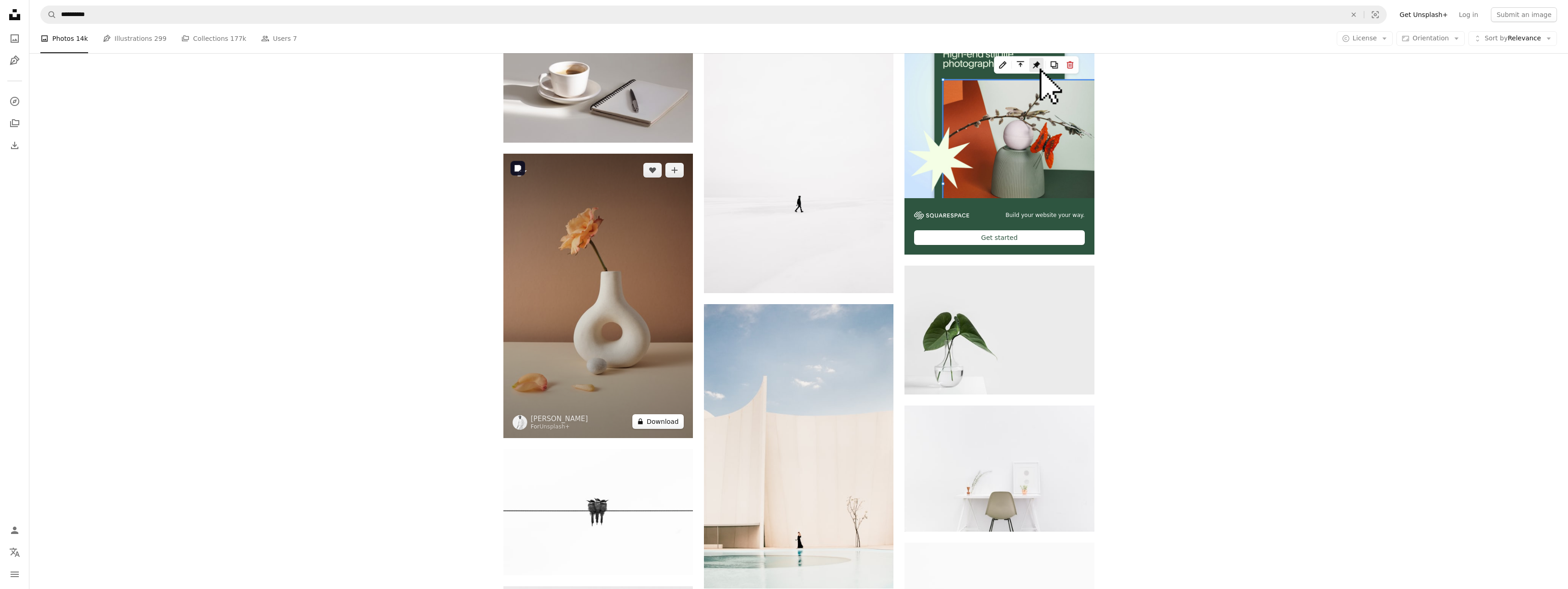
click at [654, 423] on button "A lock Download" at bounding box center [658, 422] width 51 height 15
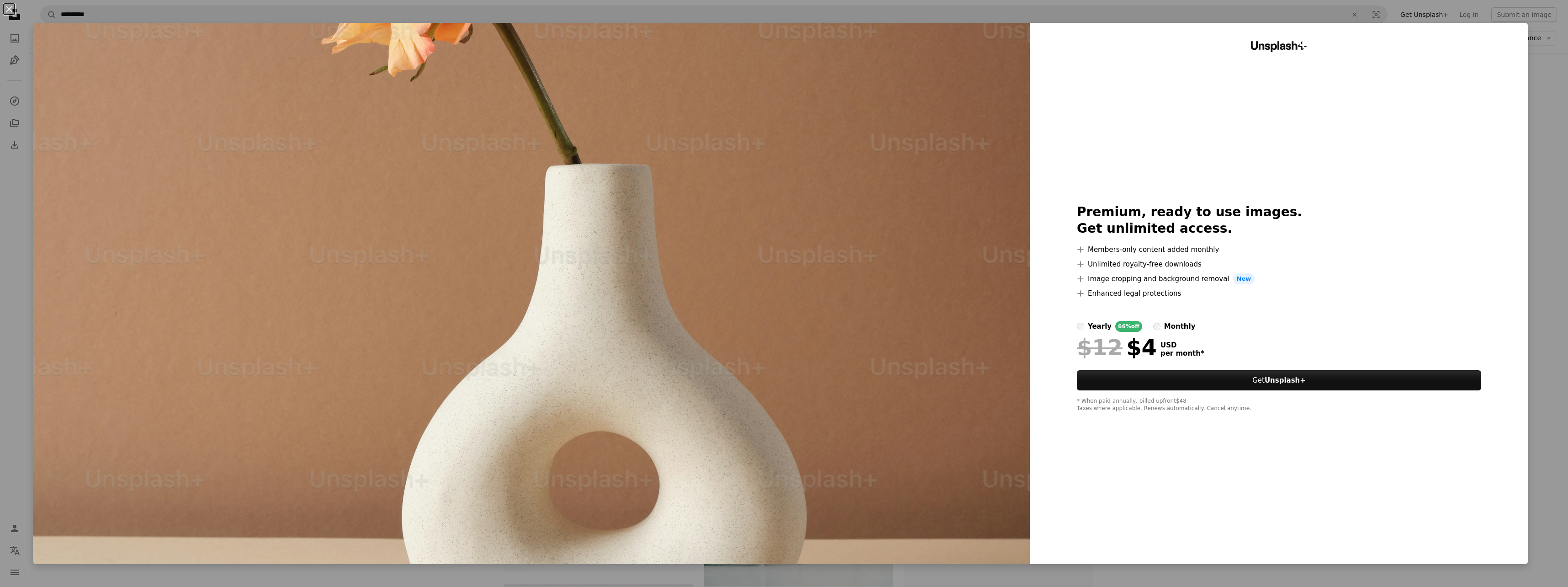
click at [1281, 581] on div "An X shape Unsplash+ Premium, ready to use images. Get unlimited access. A plus…" at bounding box center [784, 294] width 1568 height 587
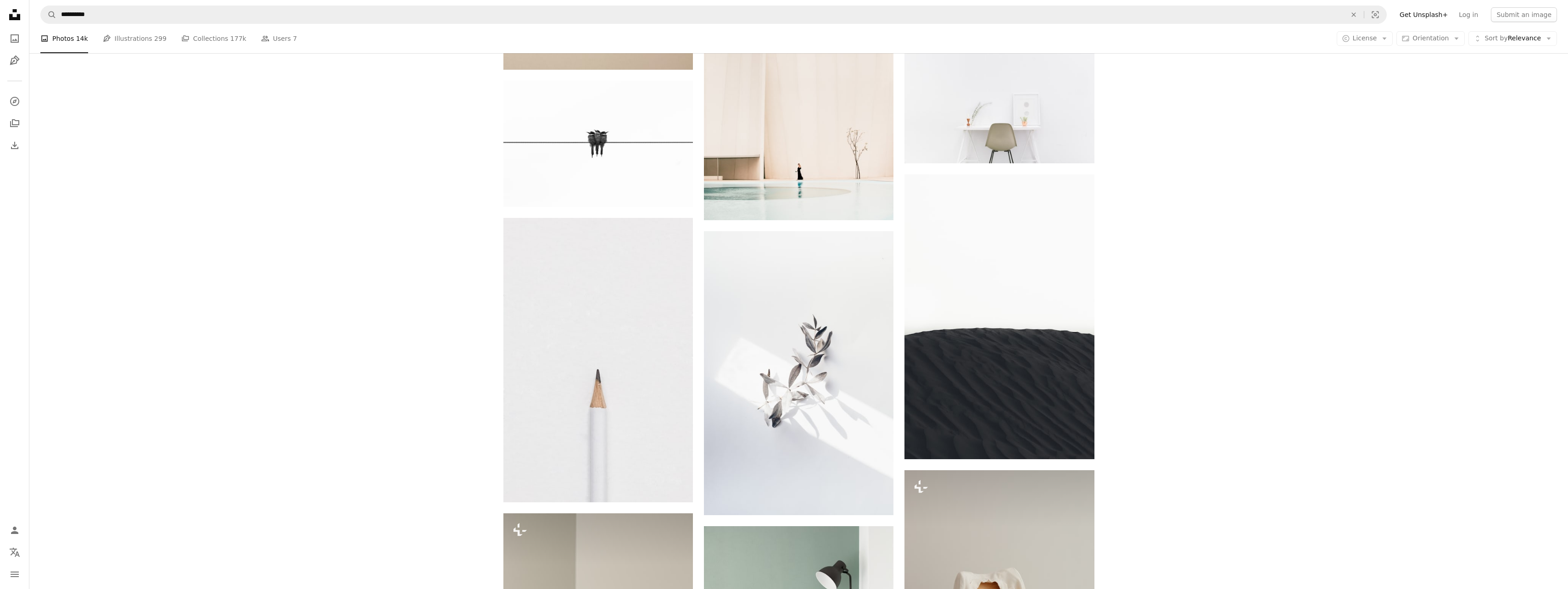
scroll to position [764, 0]
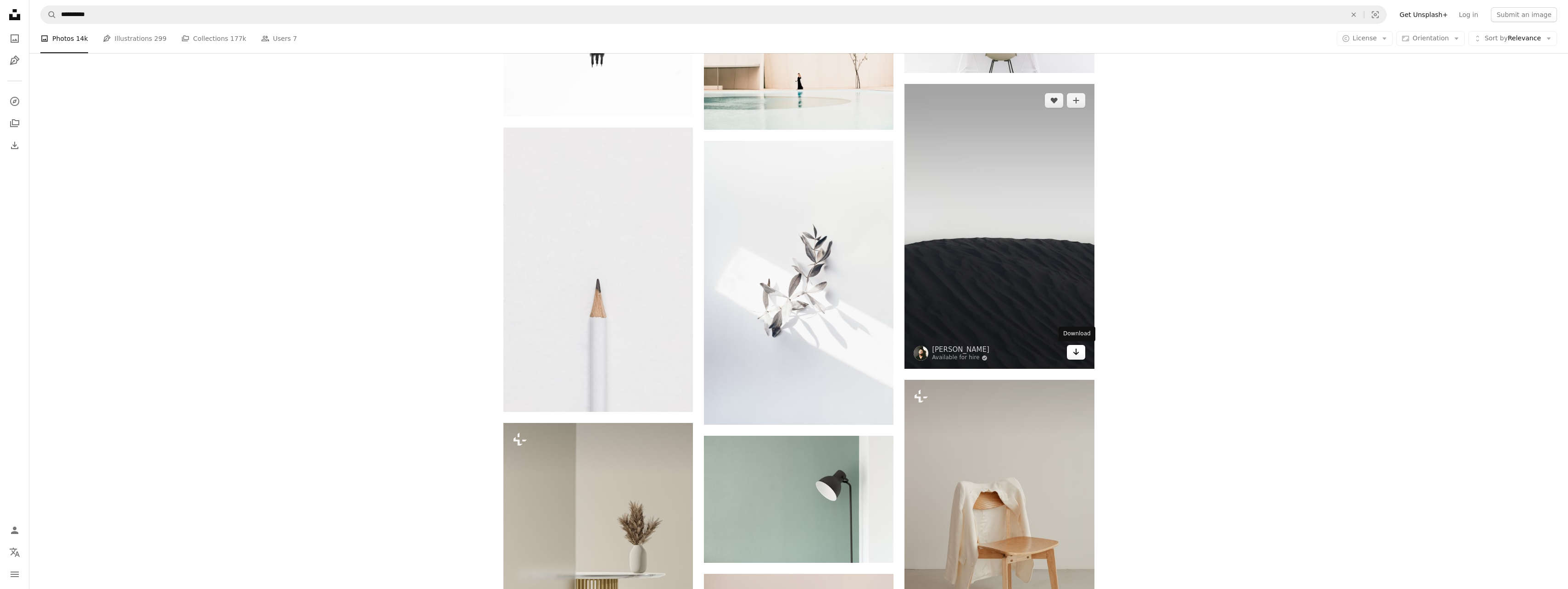
click at [1072, 356] on icon "Arrow pointing down" at bounding box center [1076, 352] width 7 height 11
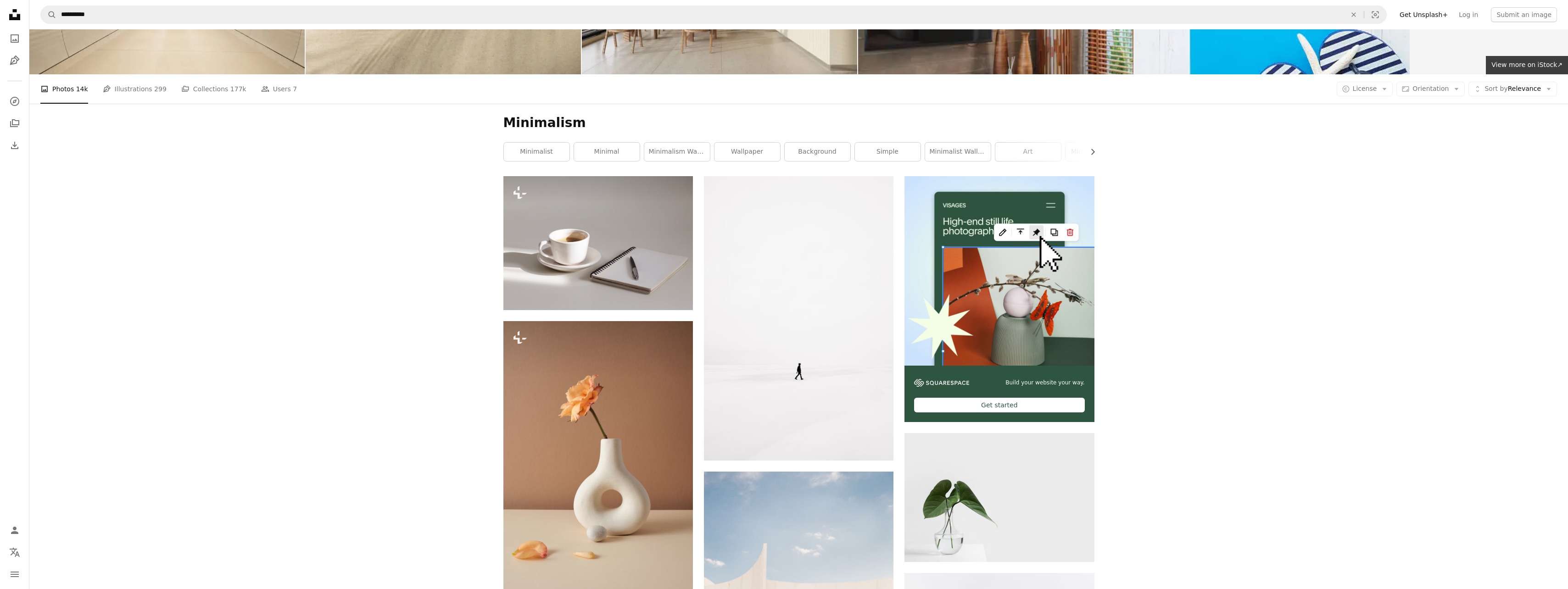
scroll to position [128, 0]
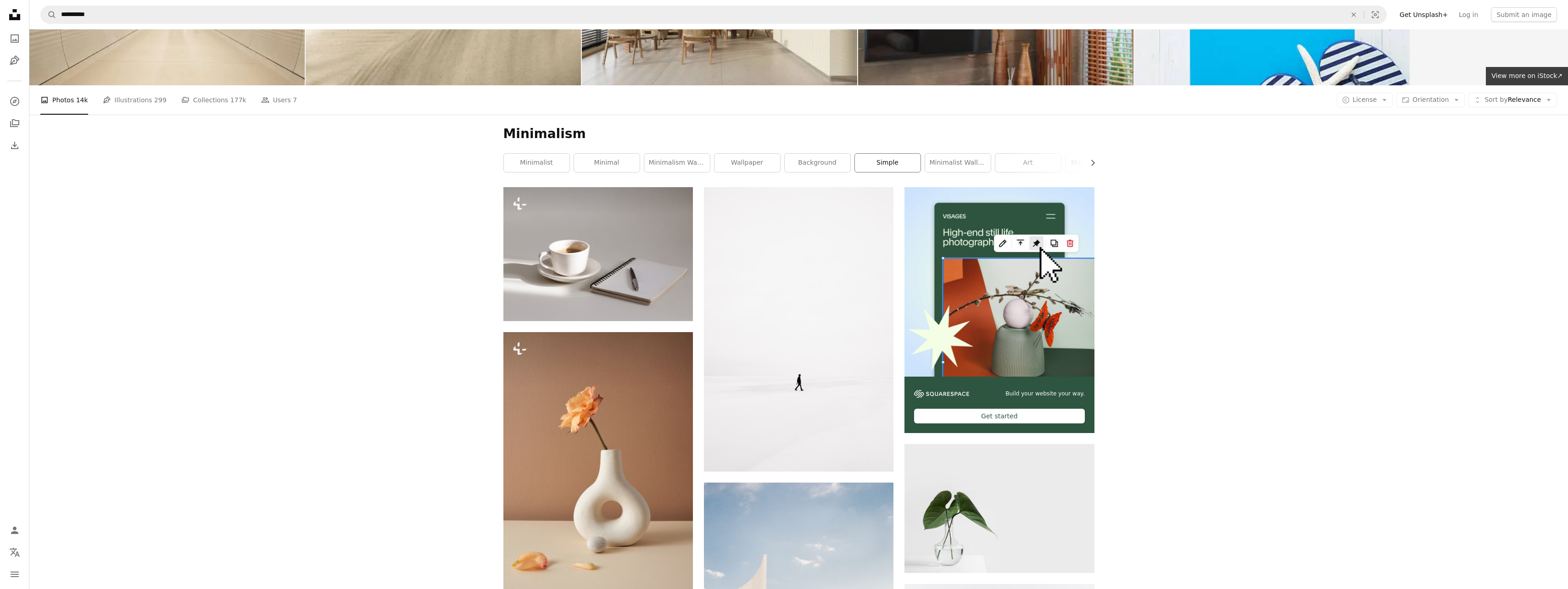
click at [877, 166] on link "simple" at bounding box center [887, 163] width 65 height 18
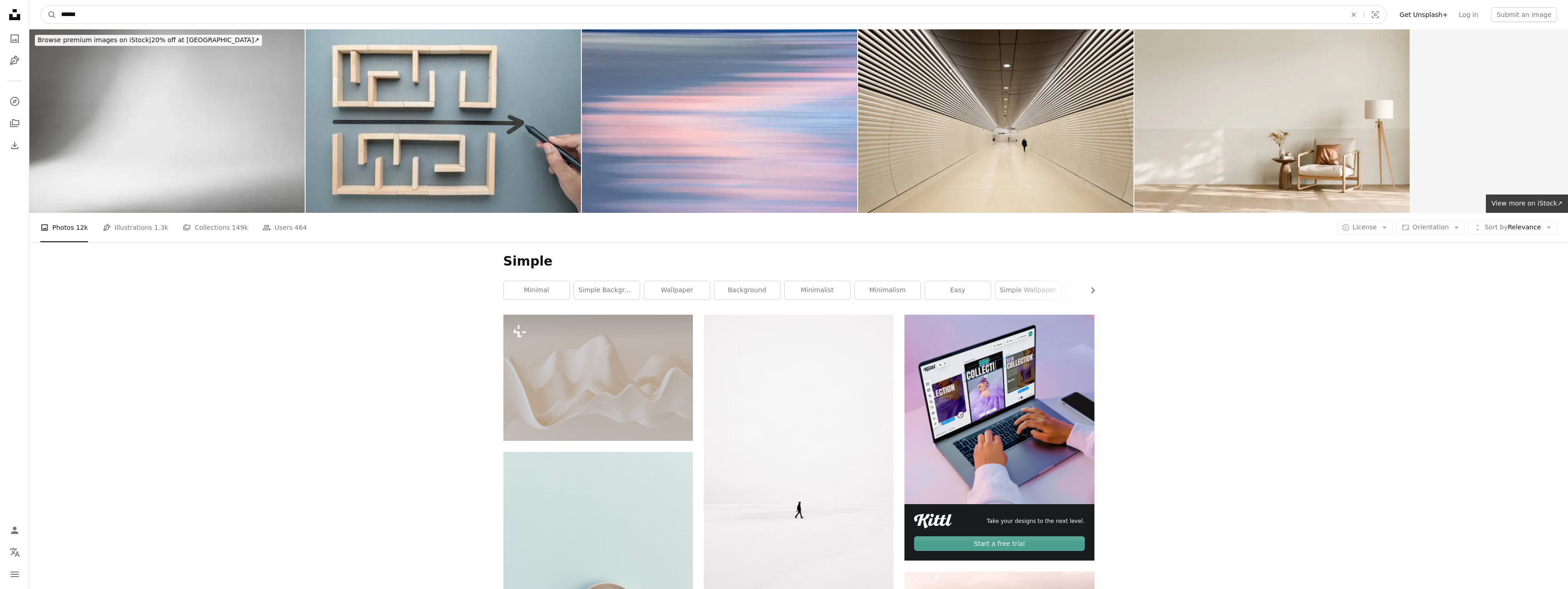
drag, startPoint x: 106, startPoint y: 15, endPoint x: 18, endPoint y: 15, distance: 88.0
type input "**********"
click button "A magnifying glass" at bounding box center [49, 15] width 16 height 18
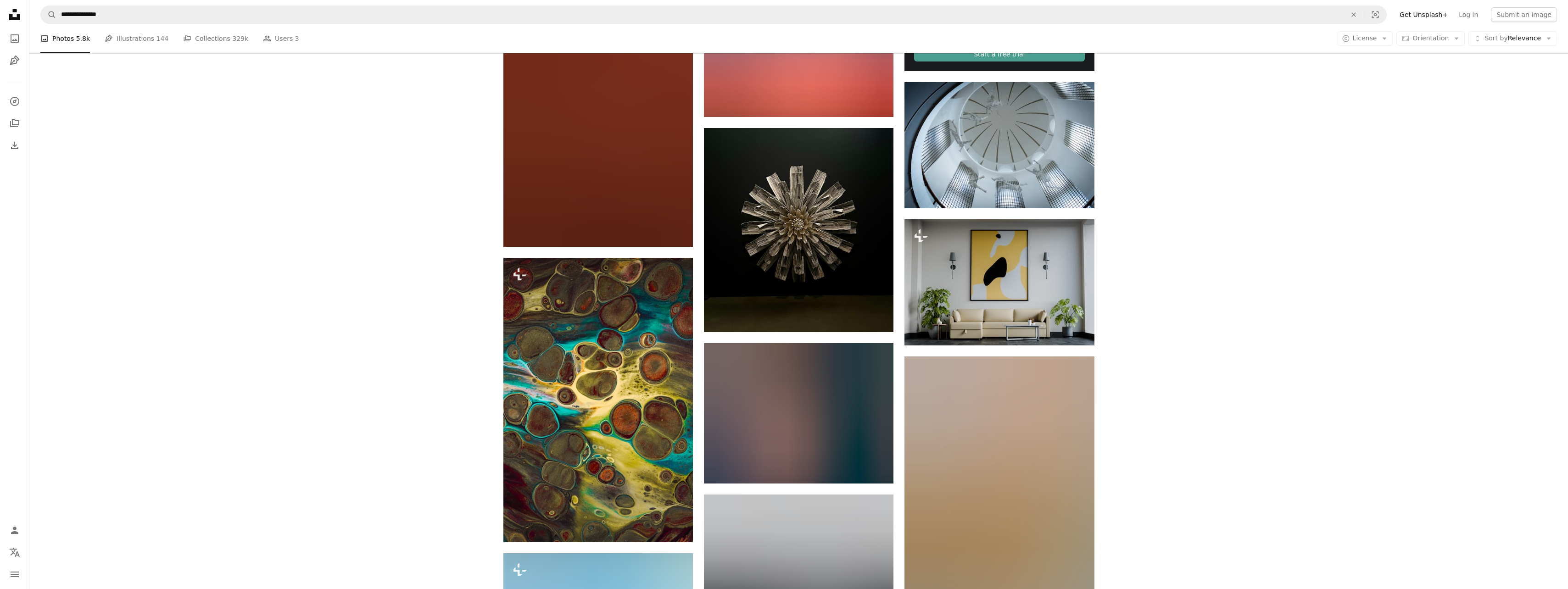
scroll to position [917, 0]
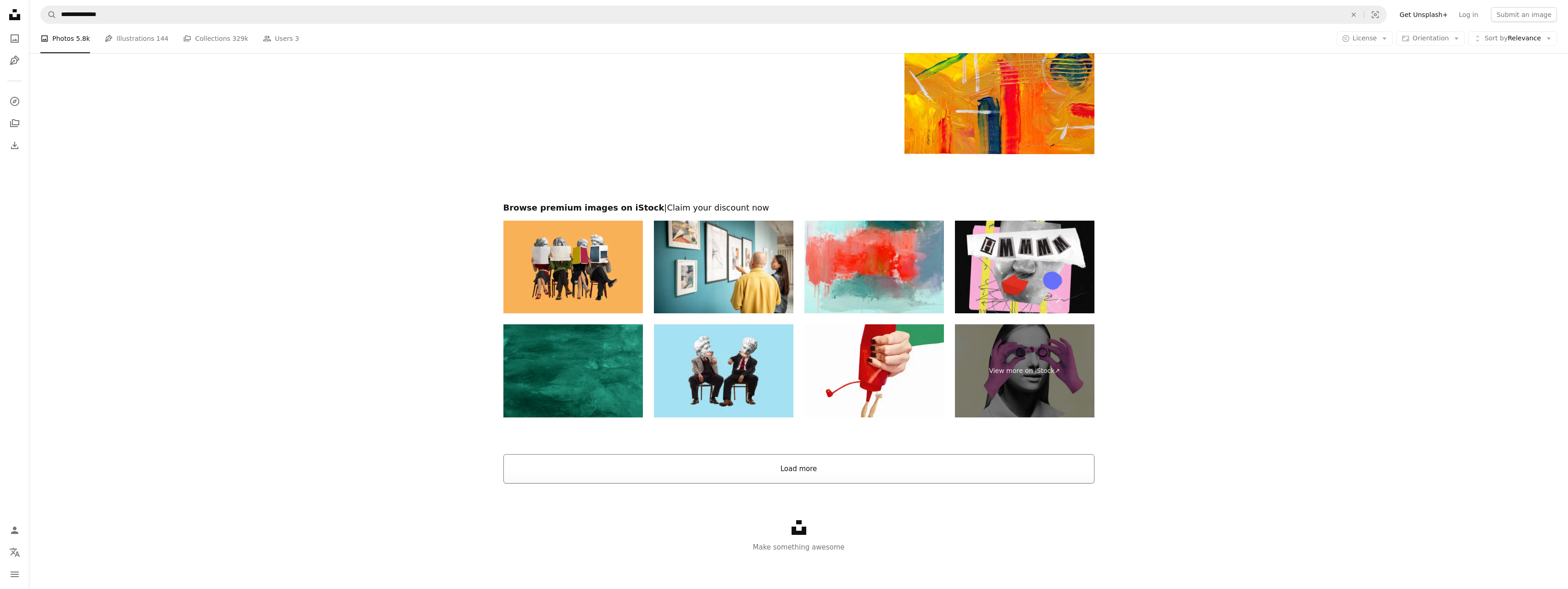
click at [781, 458] on button "Load more" at bounding box center [798, 469] width 591 height 29
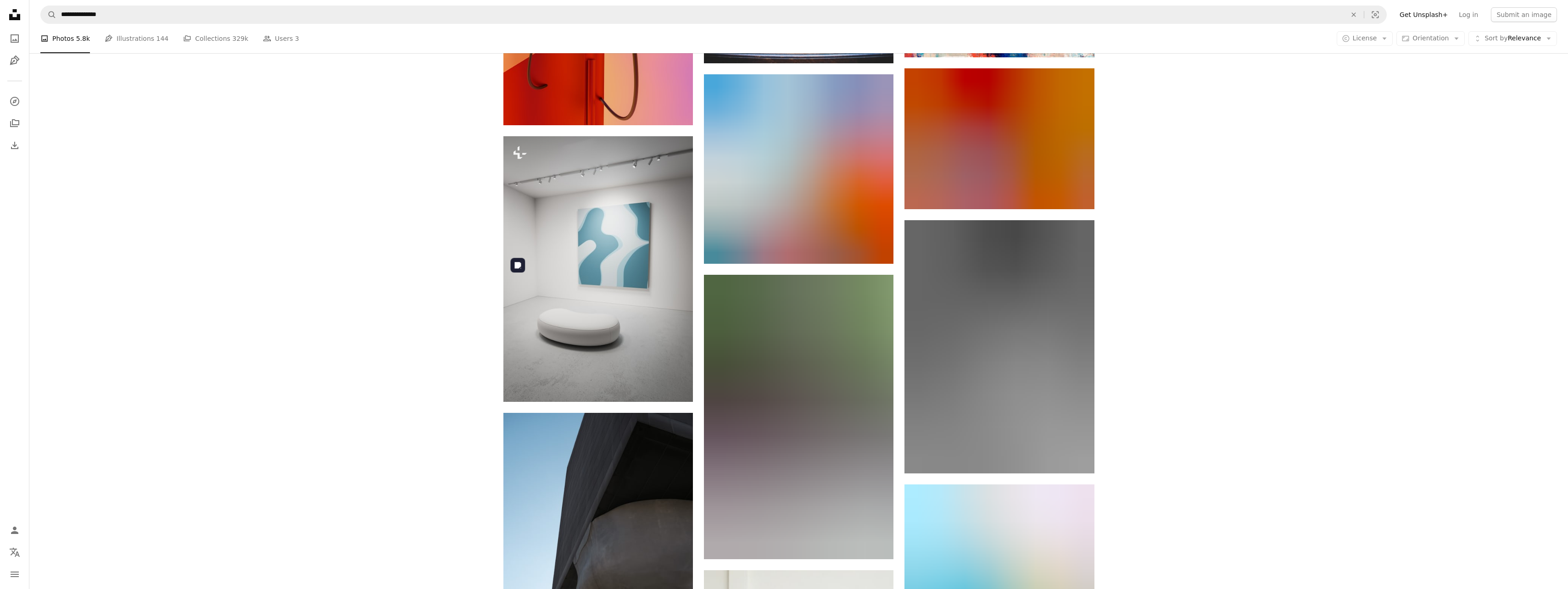
scroll to position [6659, 0]
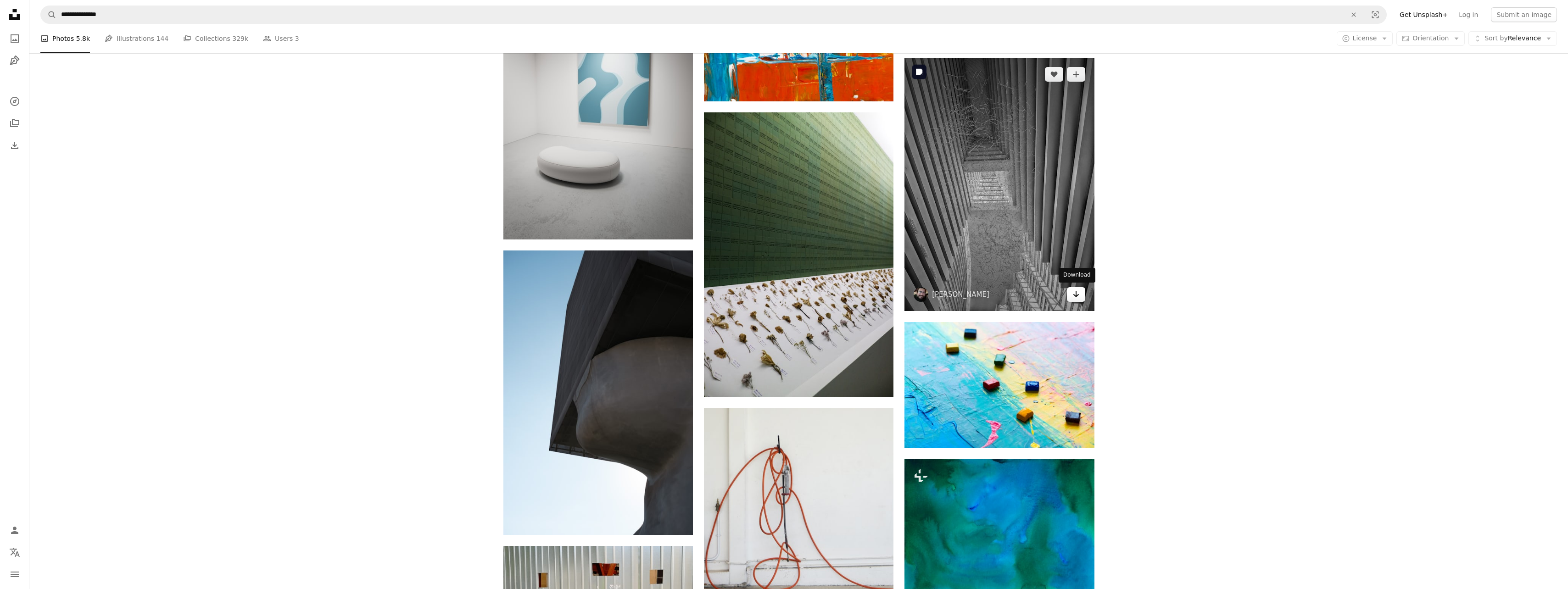
click at [1081, 299] on link "Arrow pointing down" at bounding box center [1076, 294] width 18 height 15
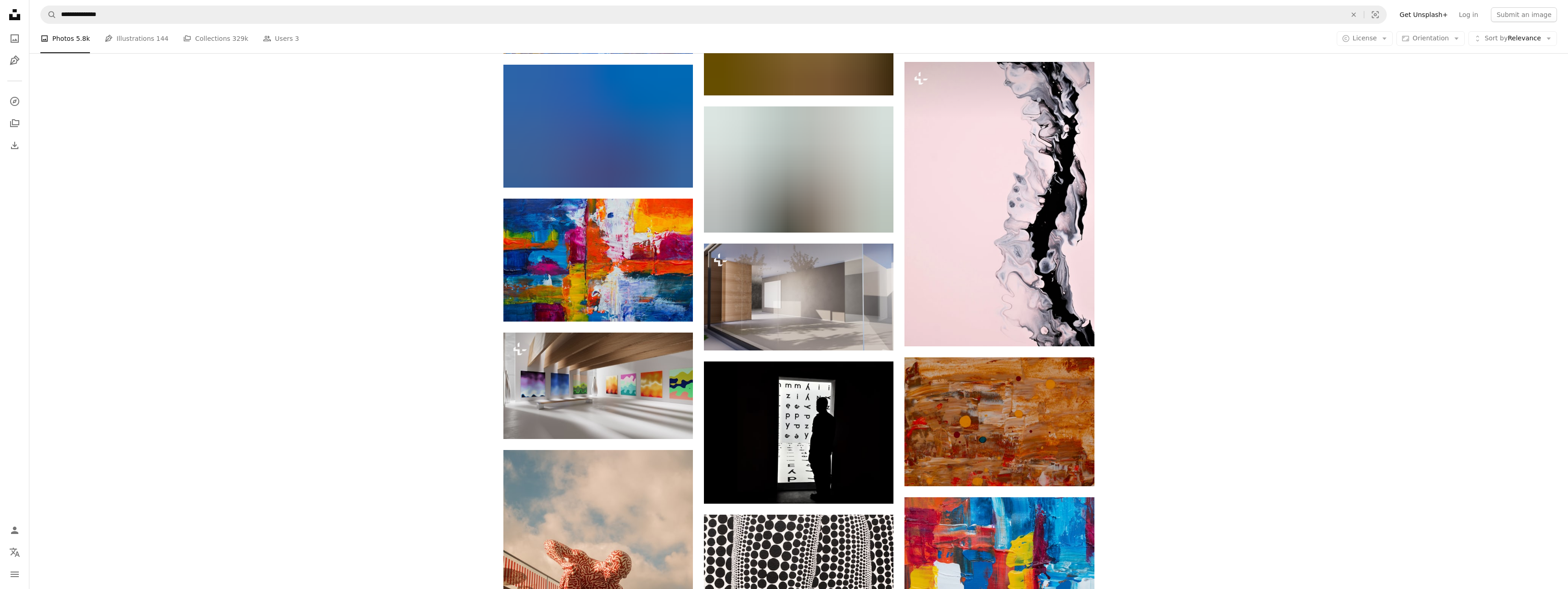
scroll to position [8341, 0]
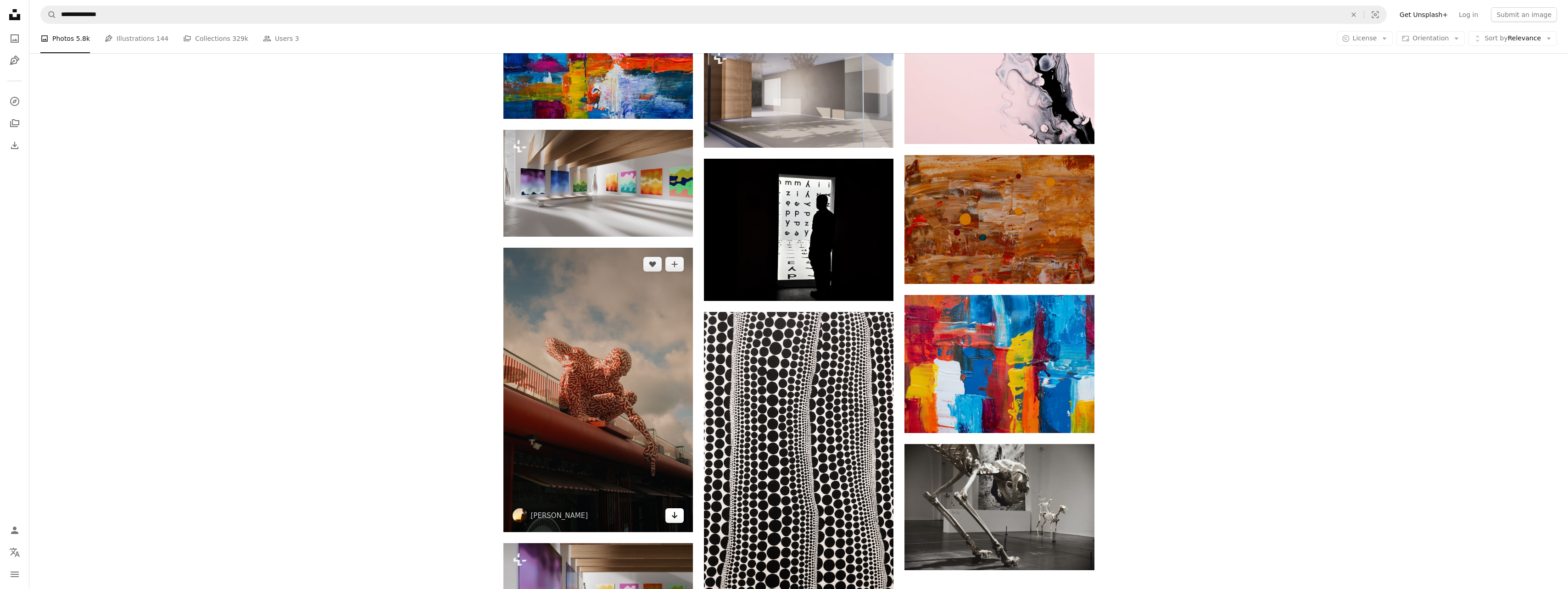
click at [674, 513] on icon "Download" at bounding box center [675, 515] width 6 height 7
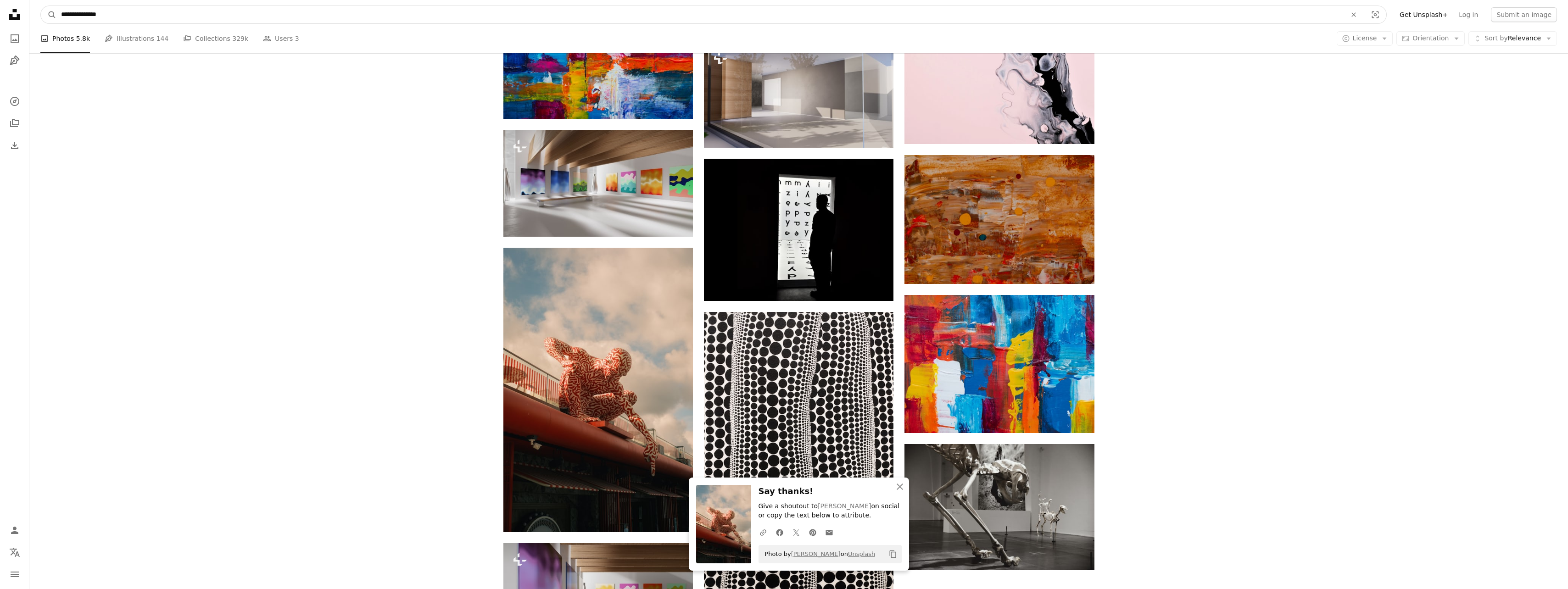
click at [397, 18] on input "**********" at bounding box center [699, 15] width 1287 height 18
type input "**********"
click at [41, 6] on button "A magnifying glass" at bounding box center [49, 15] width 16 height 18
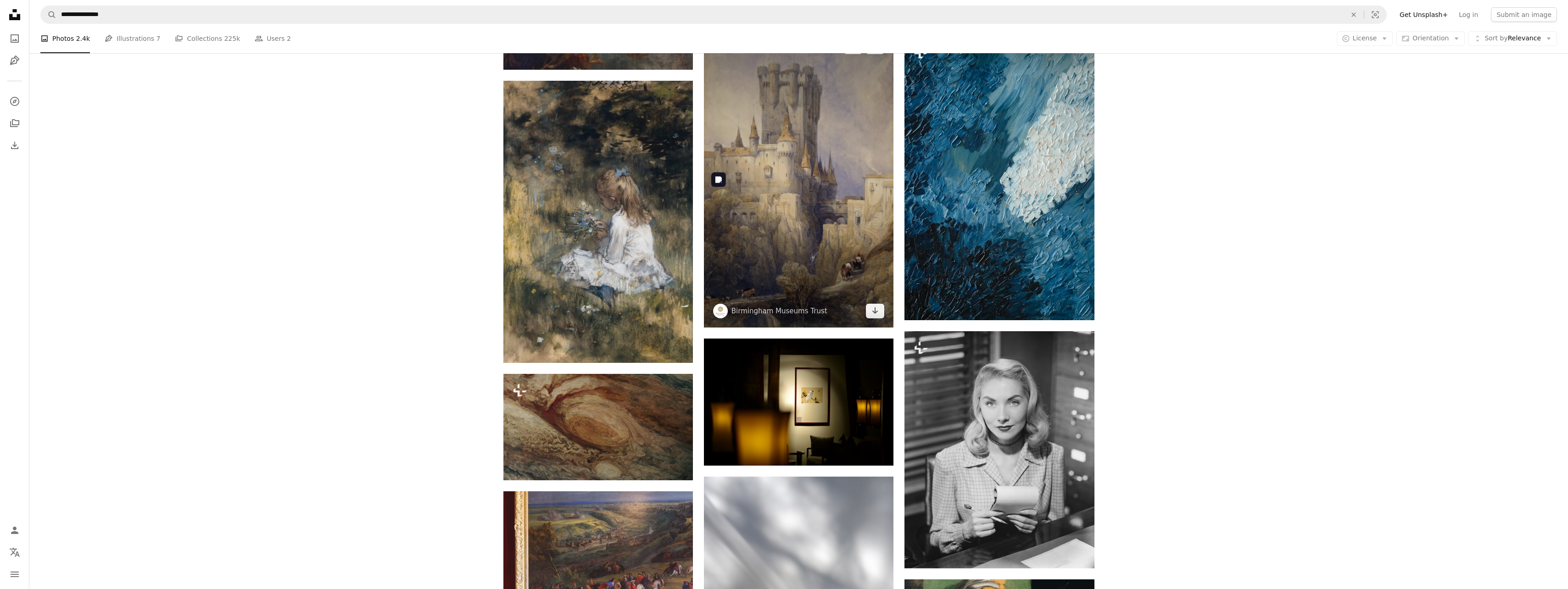
scroll to position [917, 0]
